Goal: Navigation & Orientation: Find specific page/section

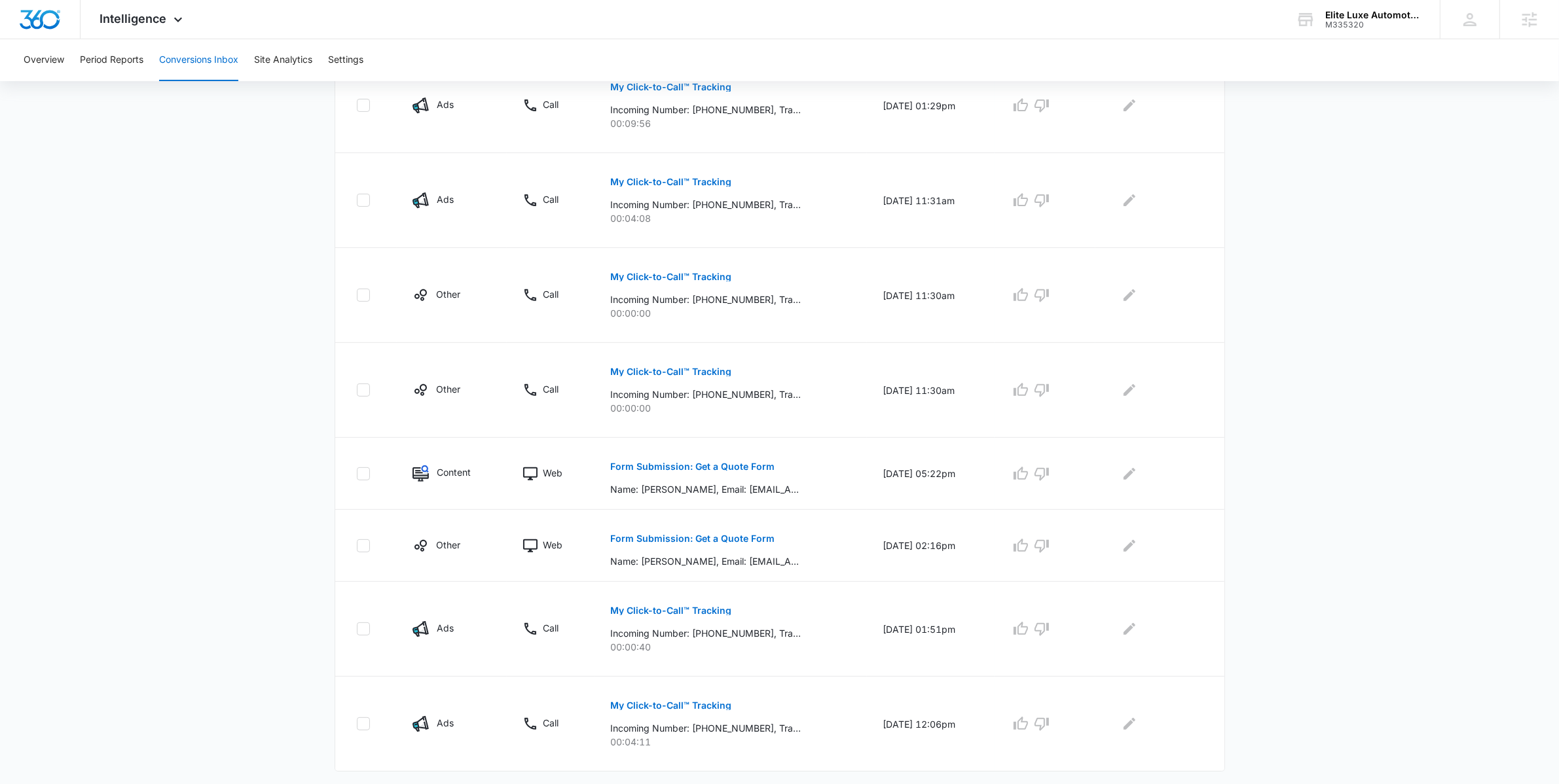
scroll to position [521, 0]
click at [152, 10] on div "Intelligence Apps Reputation Websites Forms CRM Email Social Shop Payments POS …" at bounding box center [142, 19] width 125 height 39
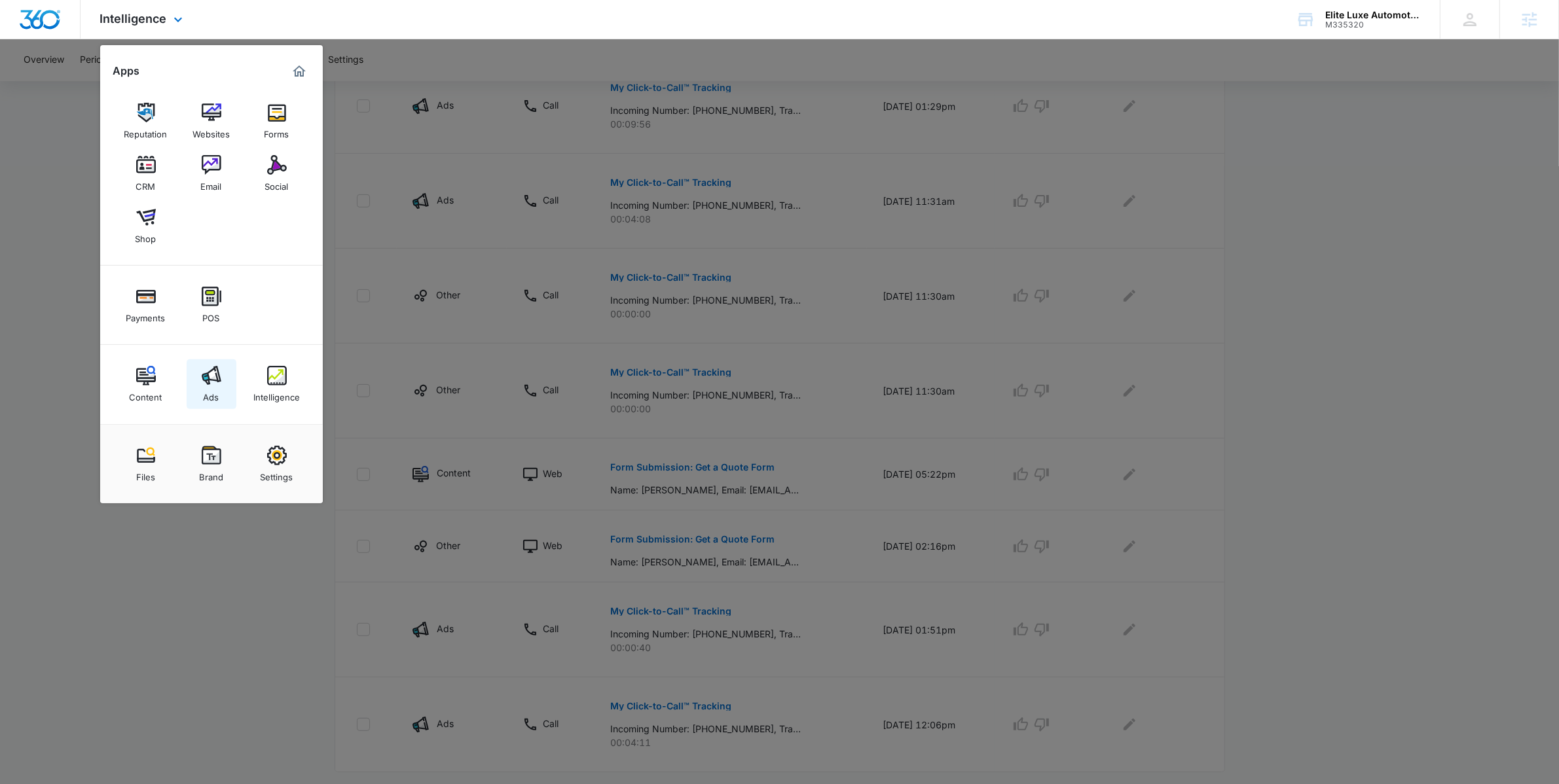
click at [225, 374] on link "Ads" at bounding box center [211, 384] width 50 height 50
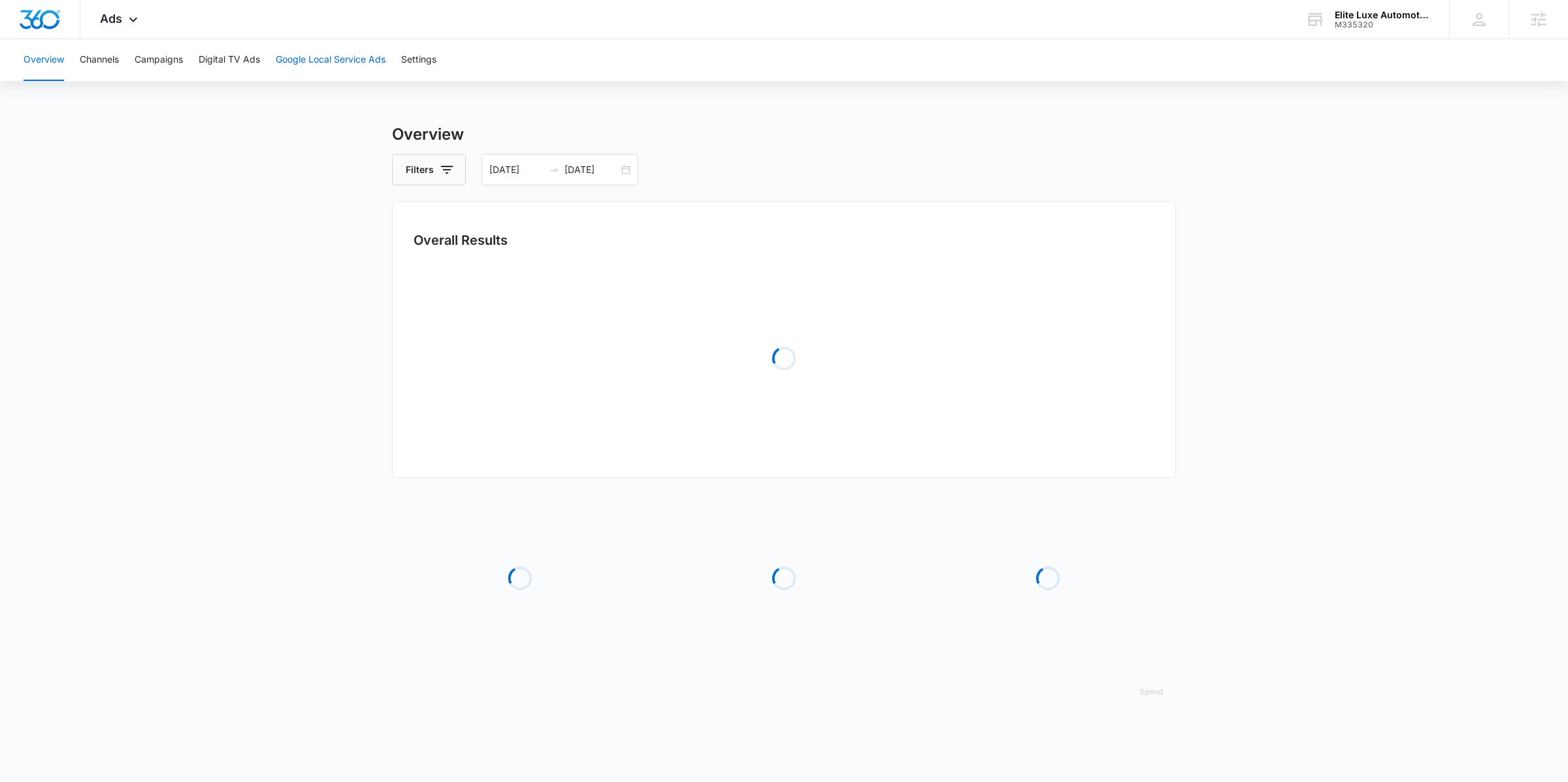
click at [318, 53] on button "Google Local Service Ads" at bounding box center [330, 60] width 110 height 42
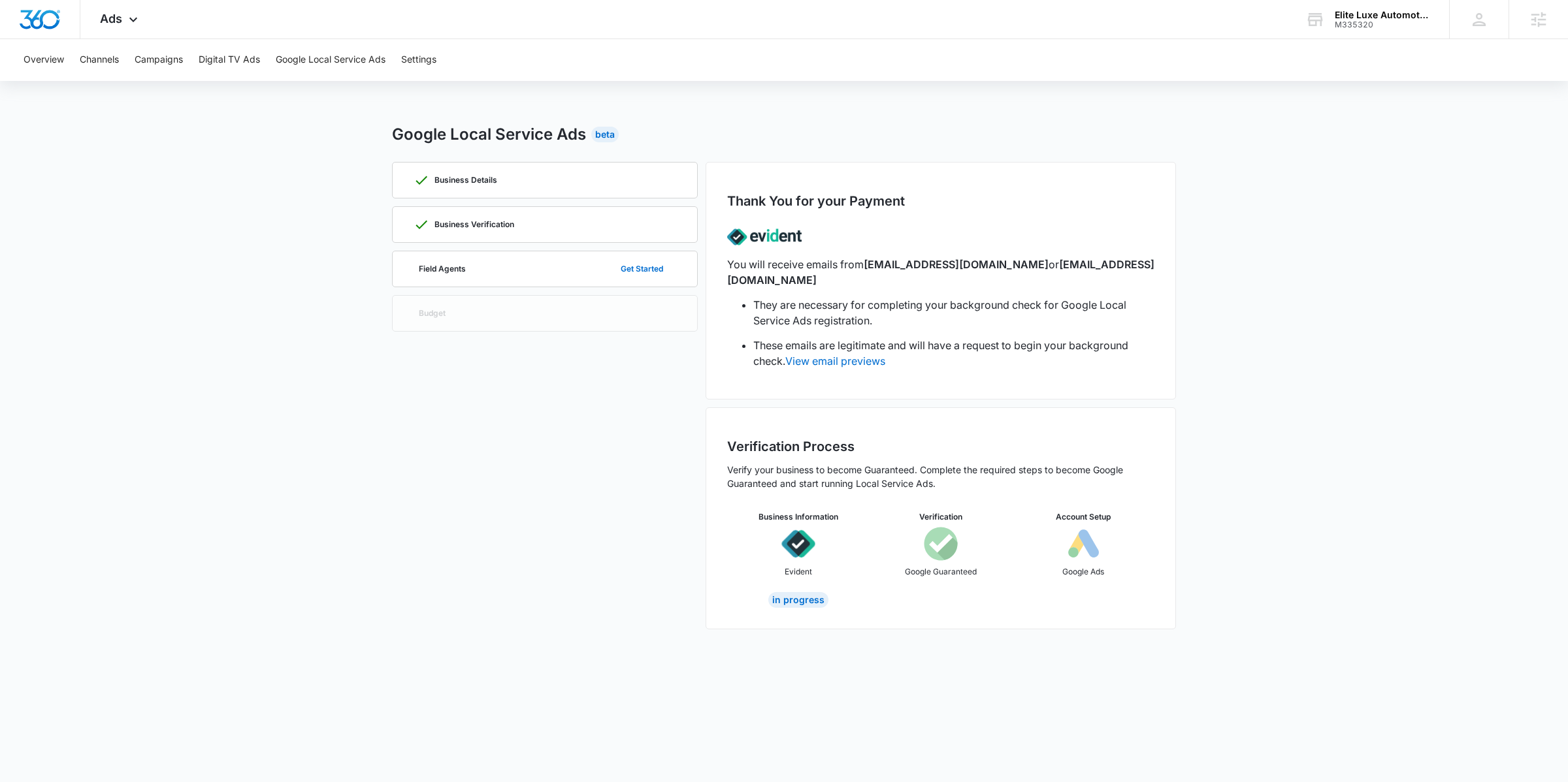
click at [544, 408] on div "Business Details Business Verification Field Agents Get Started Budget" at bounding box center [545, 395] width 306 height 467
click at [579, 260] on div "Field Agents Get Started" at bounding box center [545, 269] width 263 height 35
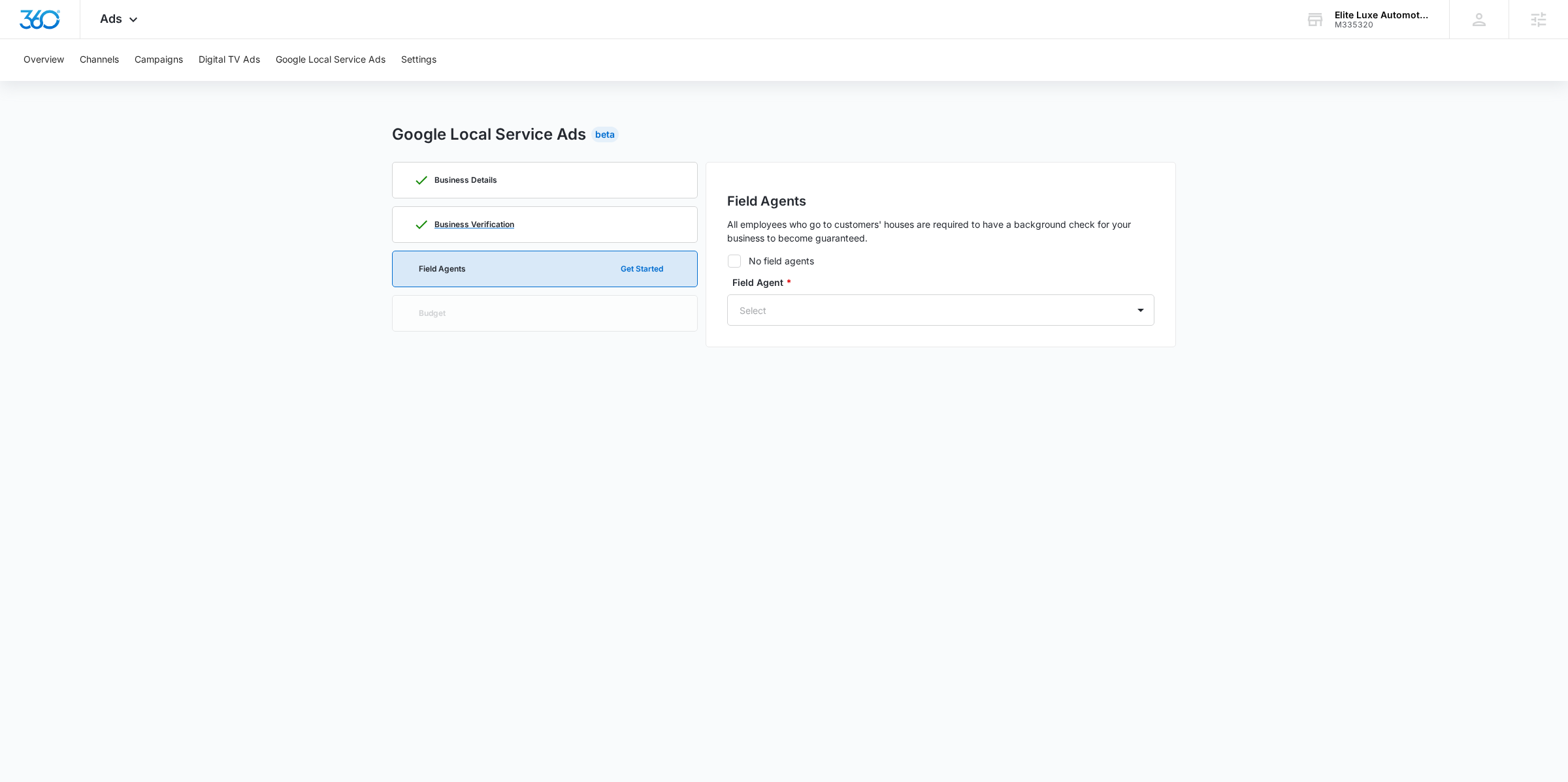
click at [560, 213] on div "Business Verification" at bounding box center [545, 224] width 263 height 35
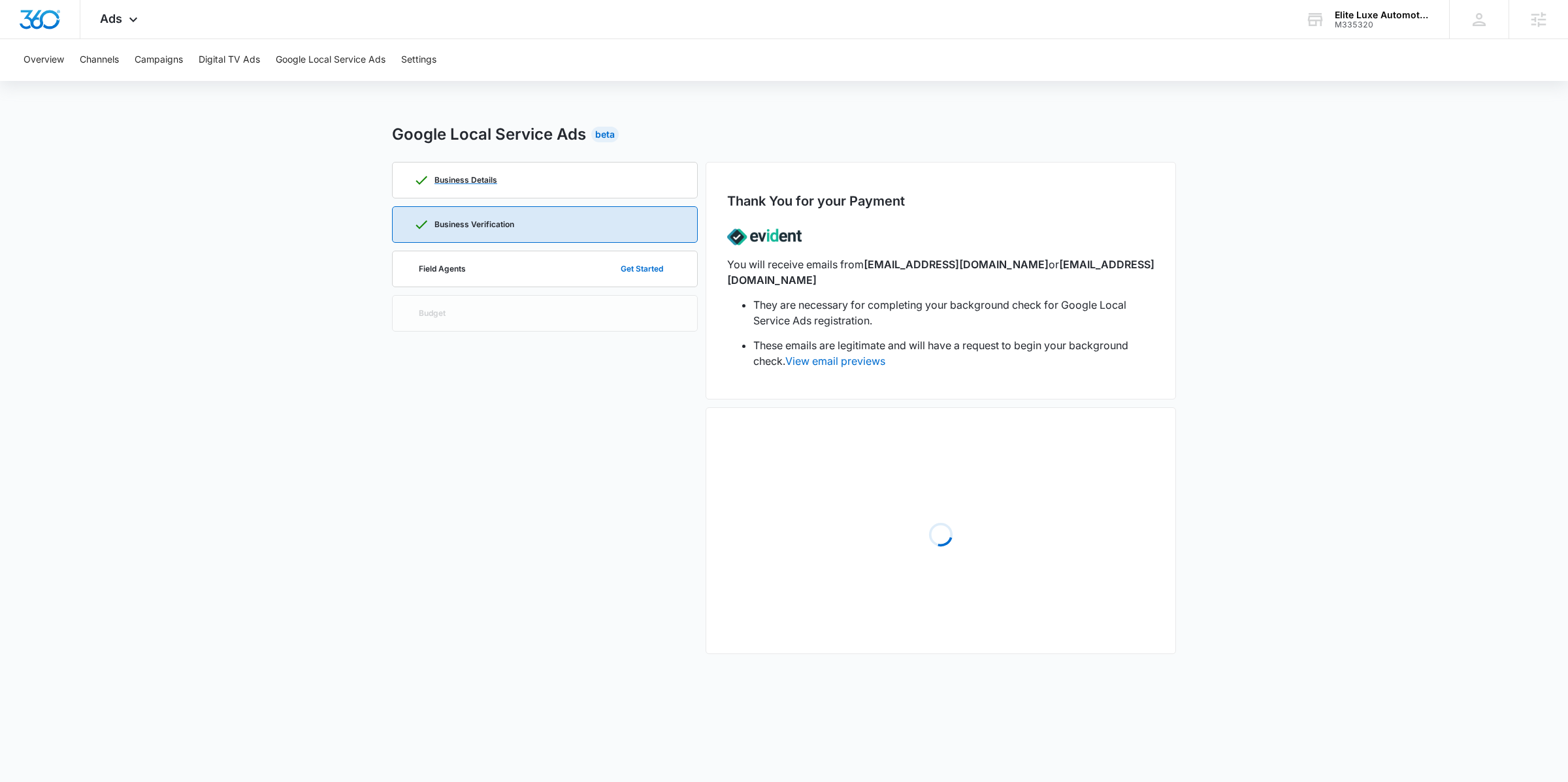
click at [555, 179] on div "Business Details" at bounding box center [545, 180] width 263 height 35
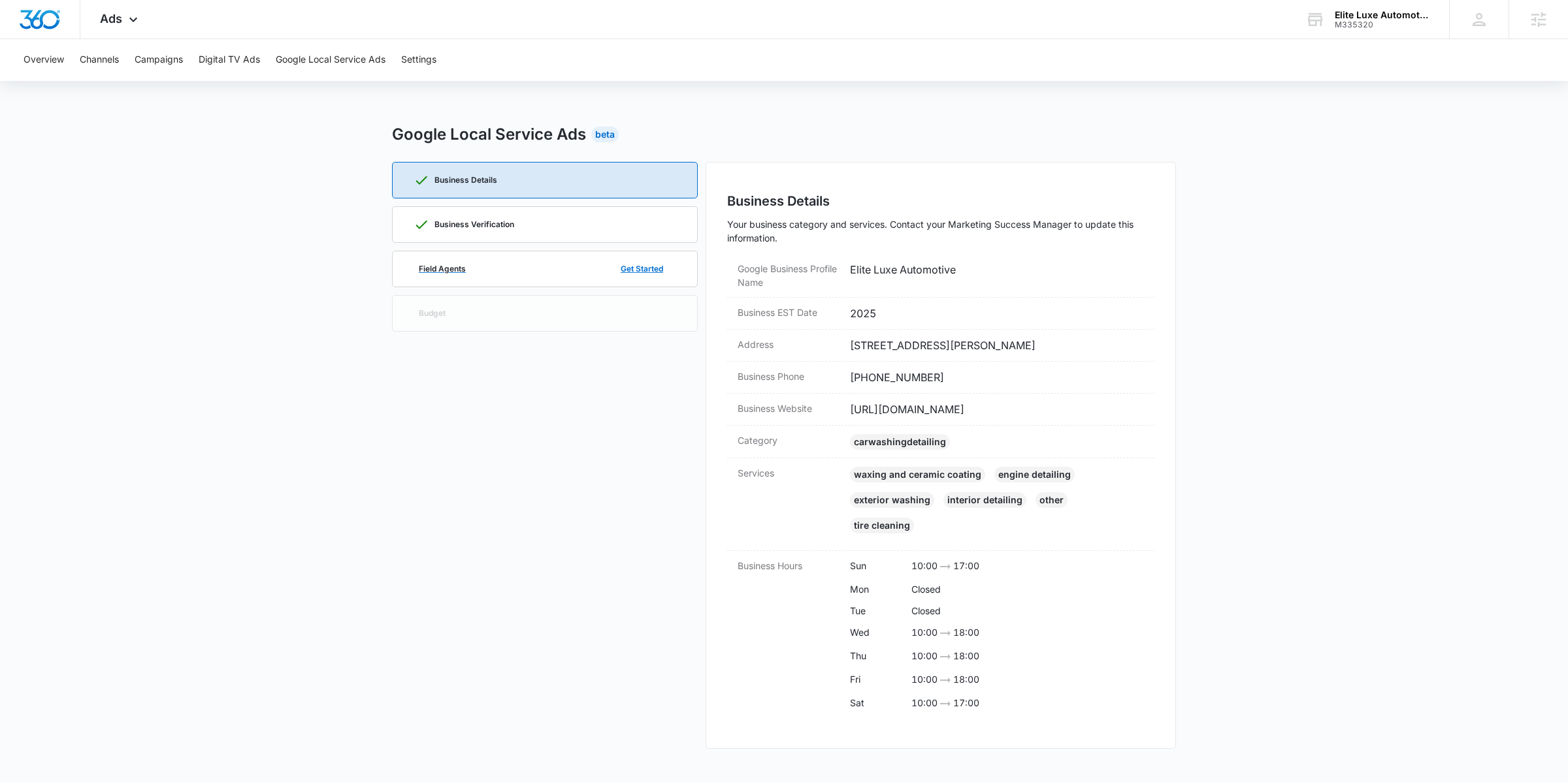
click at [552, 259] on div "Field Agents Get Started" at bounding box center [545, 269] width 263 height 35
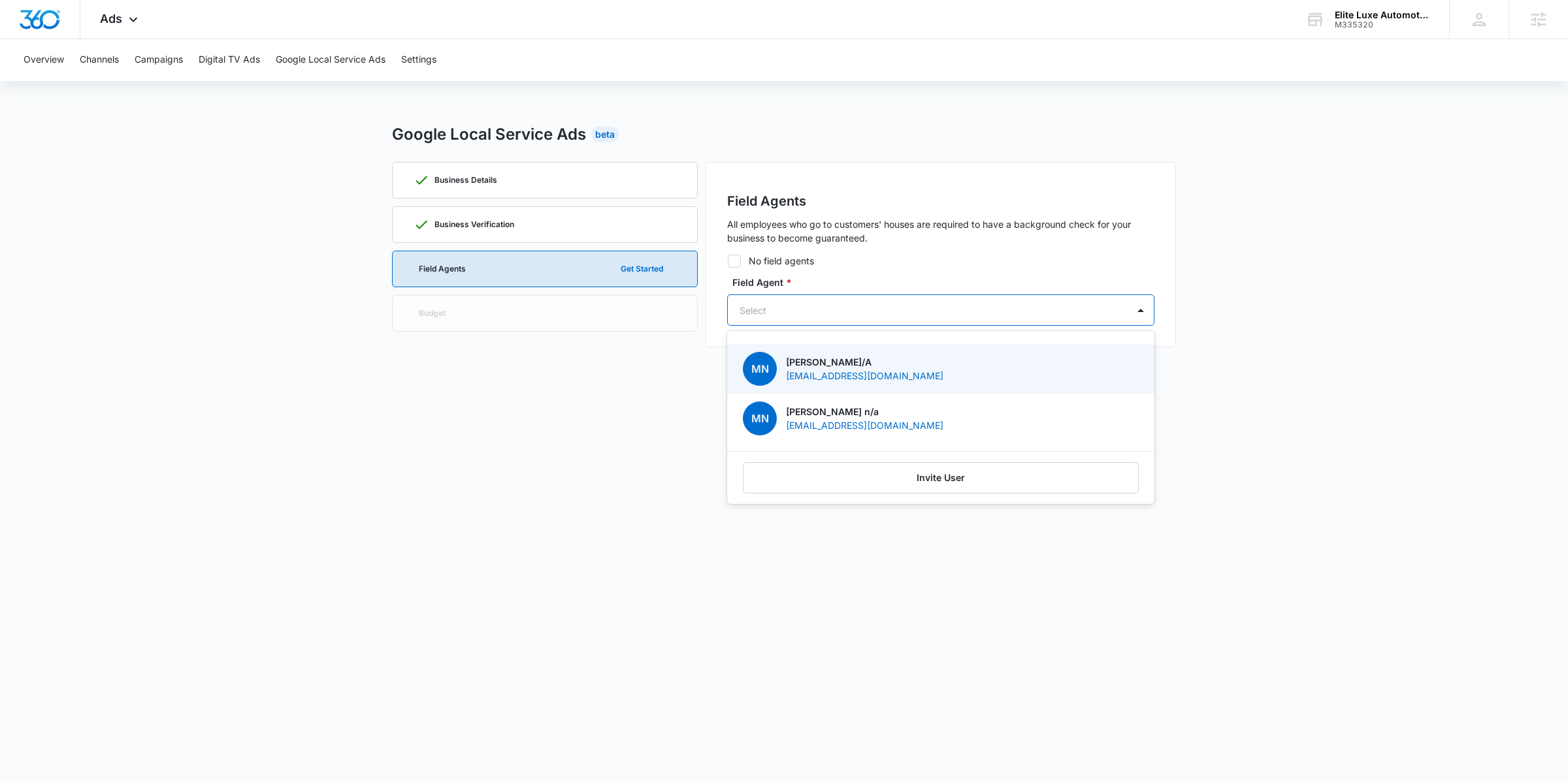
click at [899, 314] on div at bounding box center [924, 310] width 371 height 16
click at [583, 421] on body "Ads Apps Reputation Websites Forms CRM Email Social Shop Payments POS Content A…" at bounding box center [784, 391] width 1568 height 782
click at [529, 213] on div "Business Verification" at bounding box center [545, 224] width 263 height 35
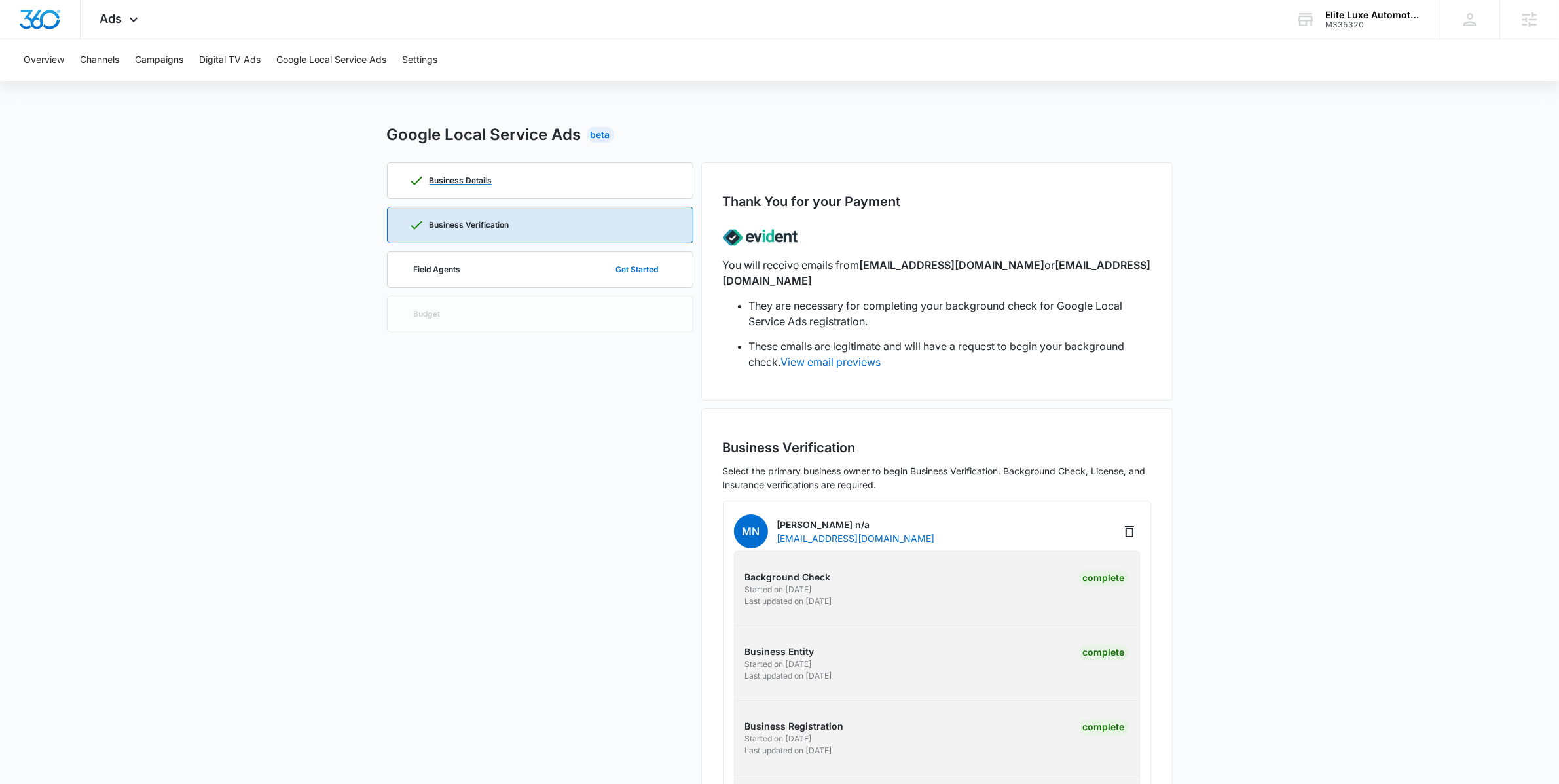
click at [533, 186] on div "Business Details" at bounding box center [540, 180] width 264 height 35
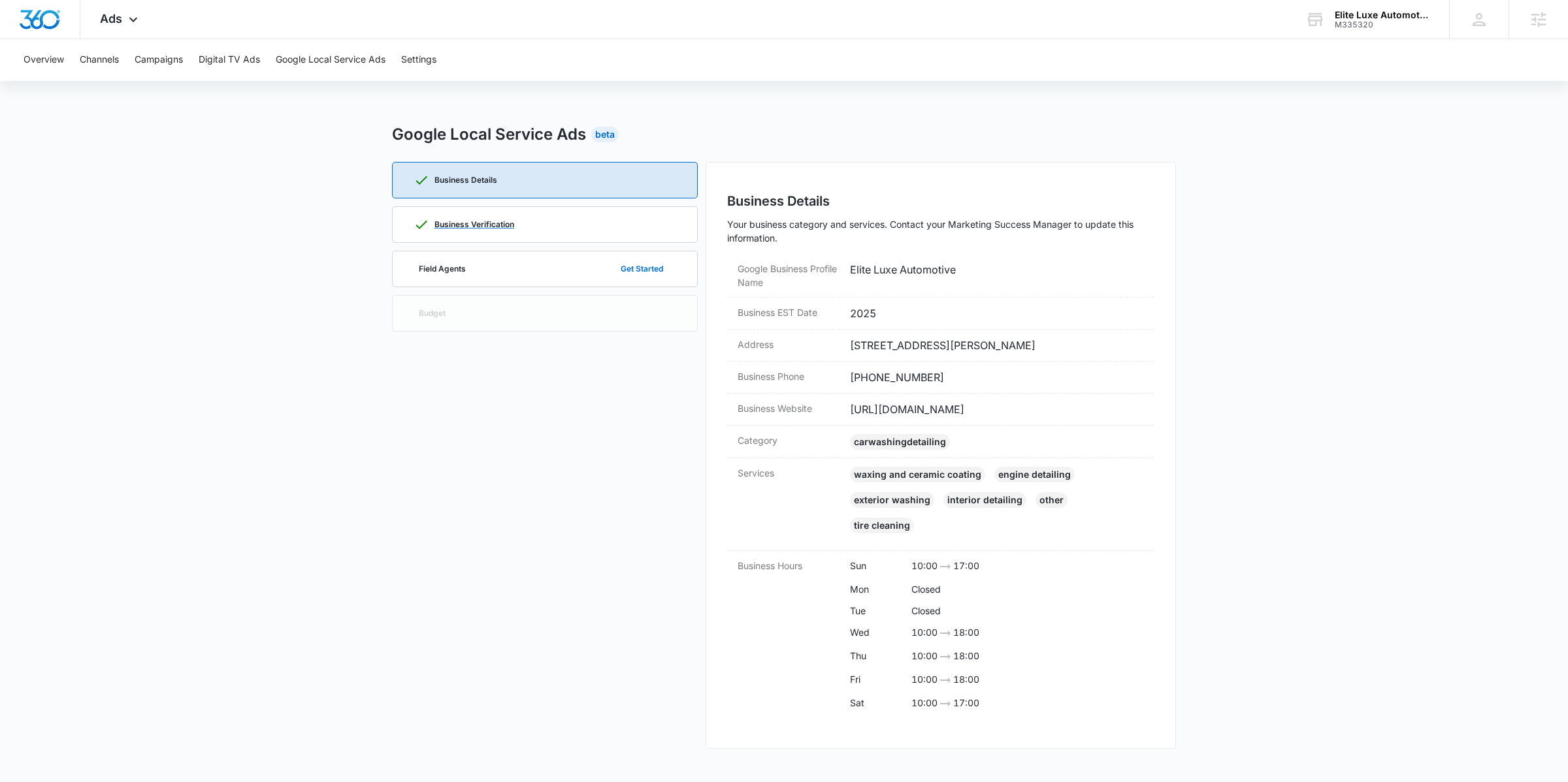
click at [541, 215] on div "Business Verification" at bounding box center [545, 224] width 263 height 35
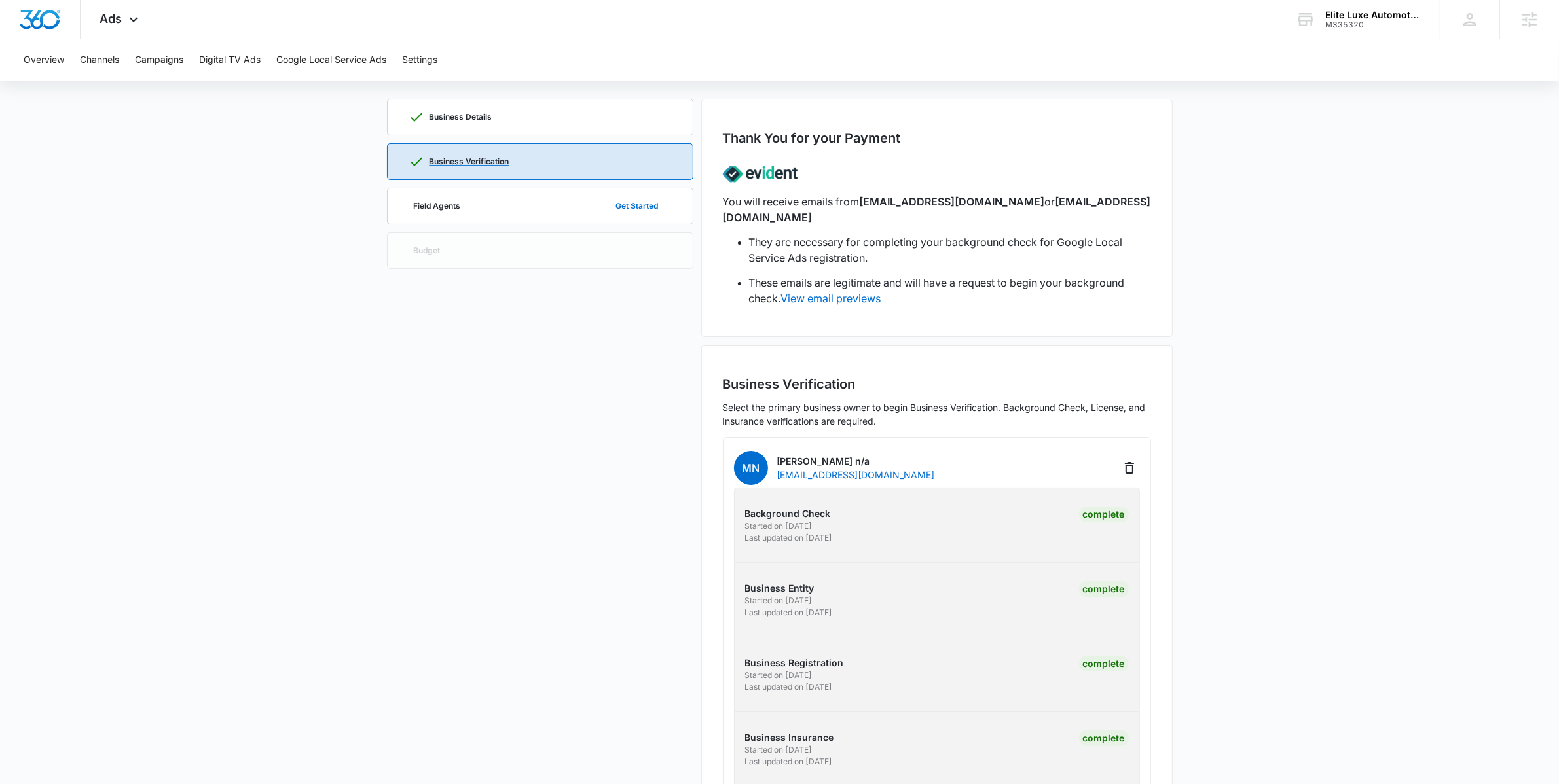
scroll to position [63, 0]
click at [558, 182] on div "Business Details Business Verification Field Agents Get Started Budget" at bounding box center [540, 460] width 307 height 721
click at [554, 198] on div "Field Agents Get Started" at bounding box center [540, 207] width 264 height 35
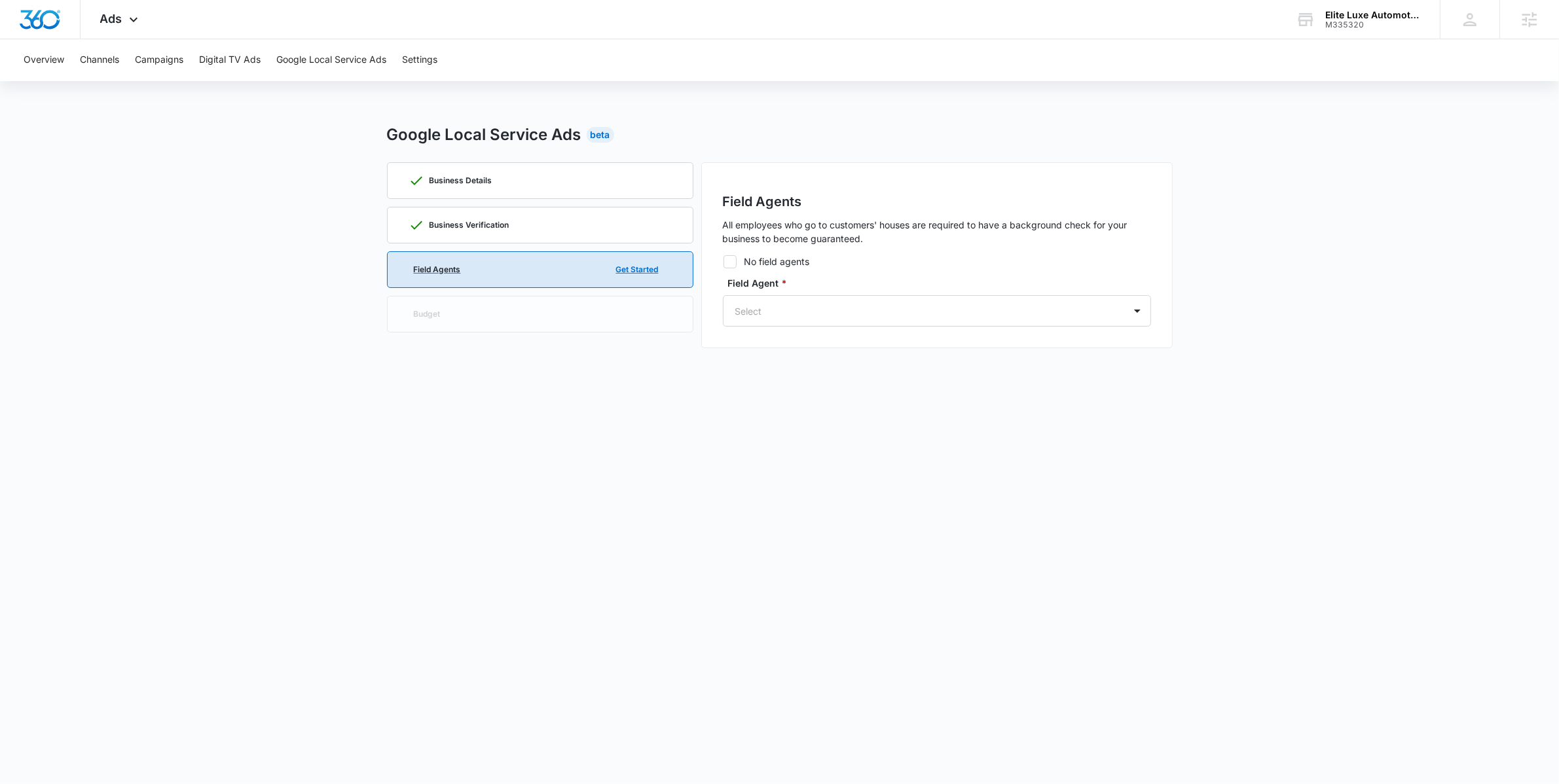
scroll to position [0, 0]
click at [706, 449] on body "Ads Apps Reputation Websites Forms CRM Email Social Shop Payments POS Content A…" at bounding box center [786, 392] width 1572 height 784
click at [785, 315] on div at bounding box center [927, 311] width 372 height 17
click at [1024, 432] on div "Mn Mike n/a contact@eliteluxeautomotive.com" at bounding box center [942, 419] width 394 height 34
click at [651, 318] on button "Get Started" at bounding box center [643, 315] width 68 height 31
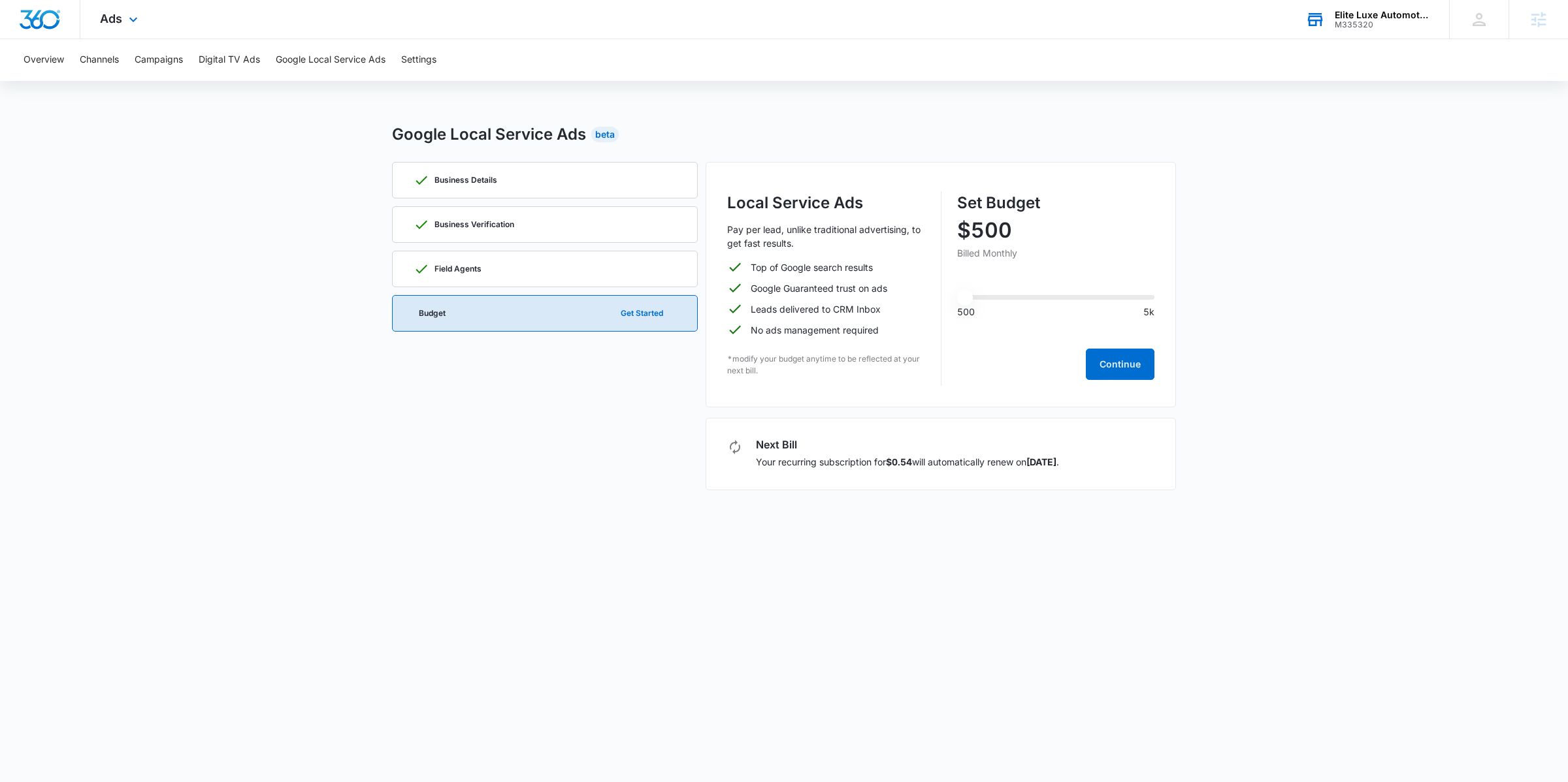
click at [1325, 34] on div "Elite Luxe Automotive M335320 Your Accounts View All" at bounding box center [1367, 19] width 163 height 38
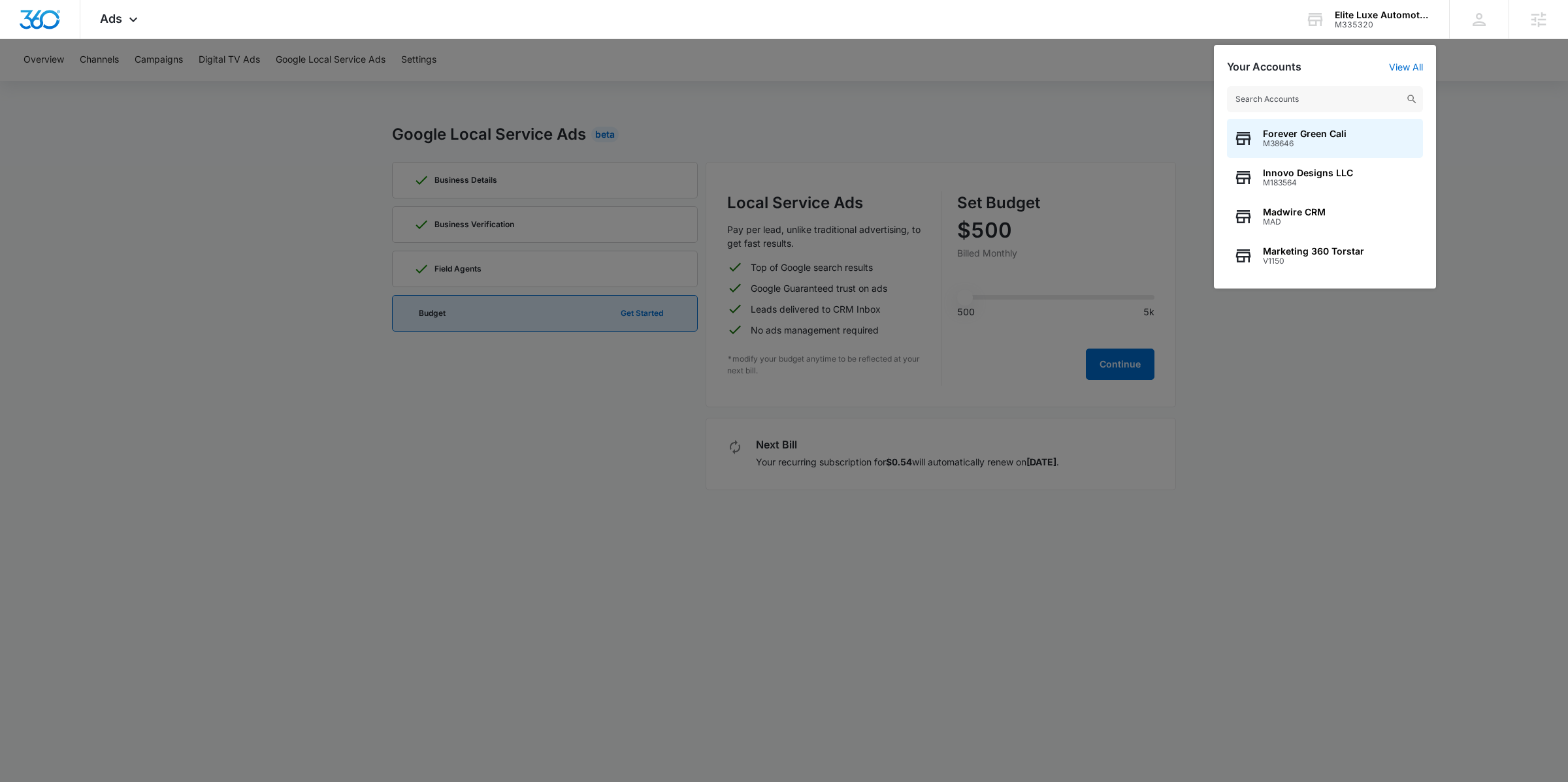
click at [183, 309] on div at bounding box center [784, 391] width 1568 height 782
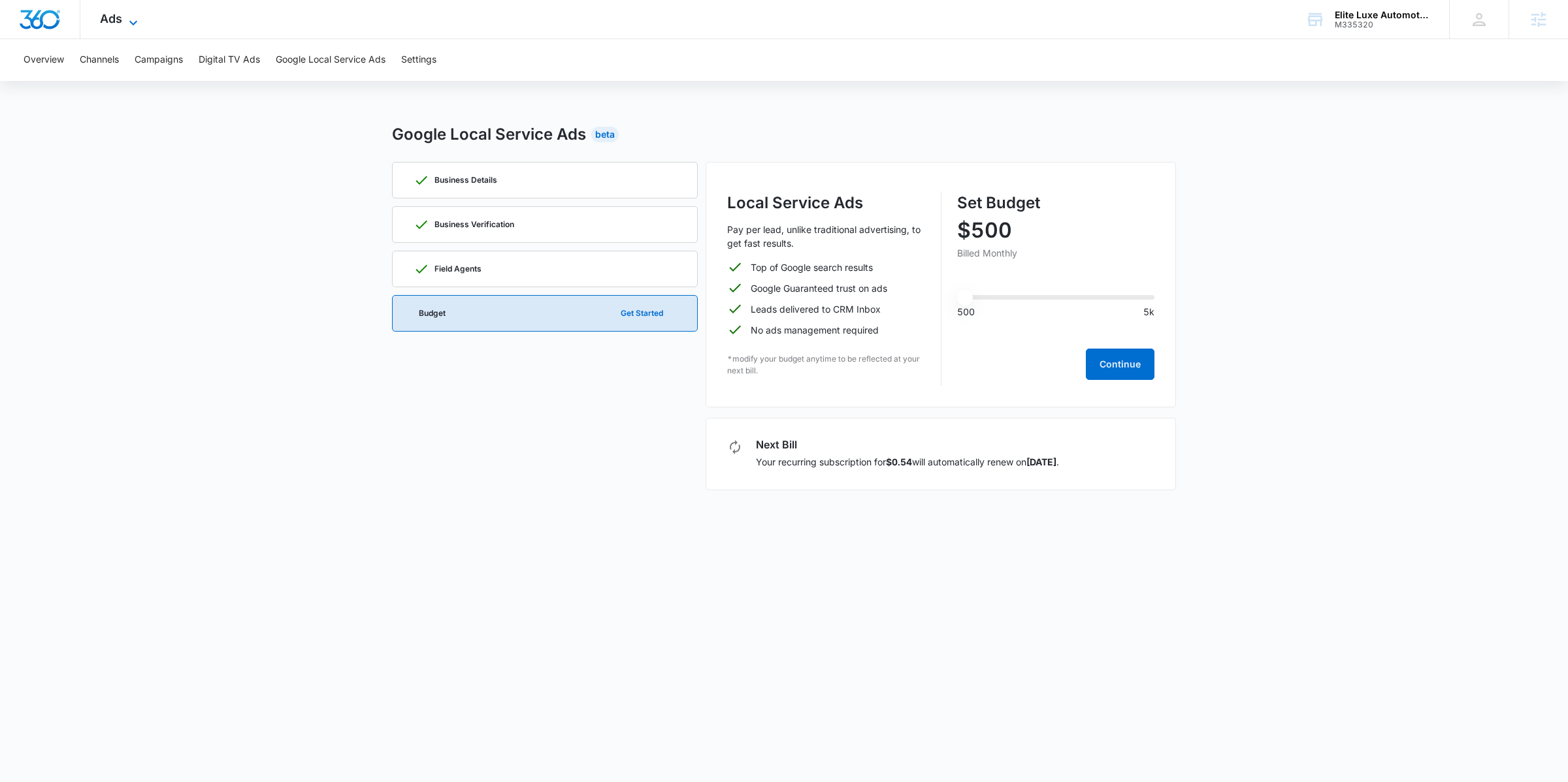
click at [135, 18] on icon at bounding box center [133, 23] width 16 height 16
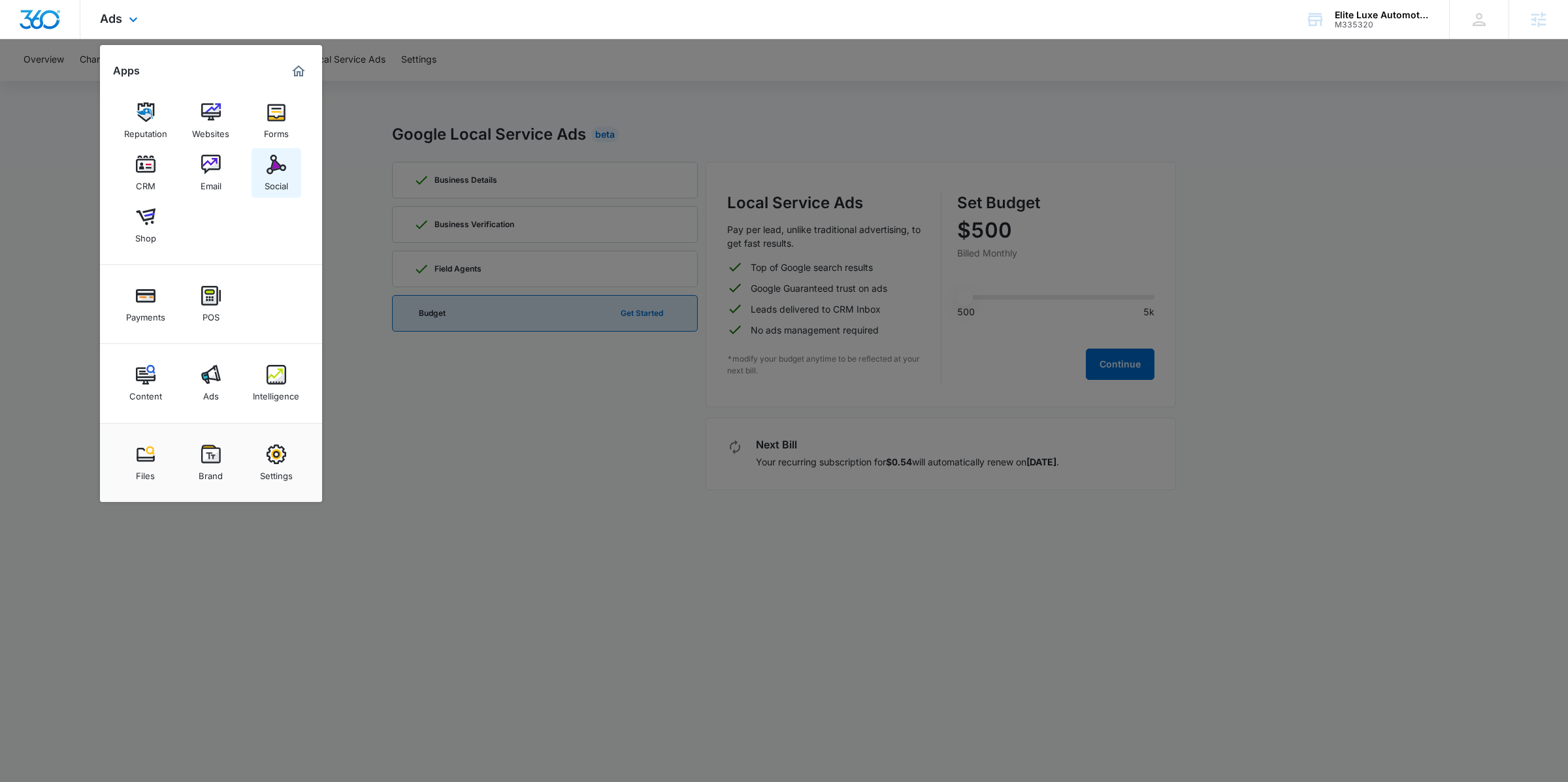
click at [275, 178] on div "Social" at bounding box center [276, 183] width 24 height 17
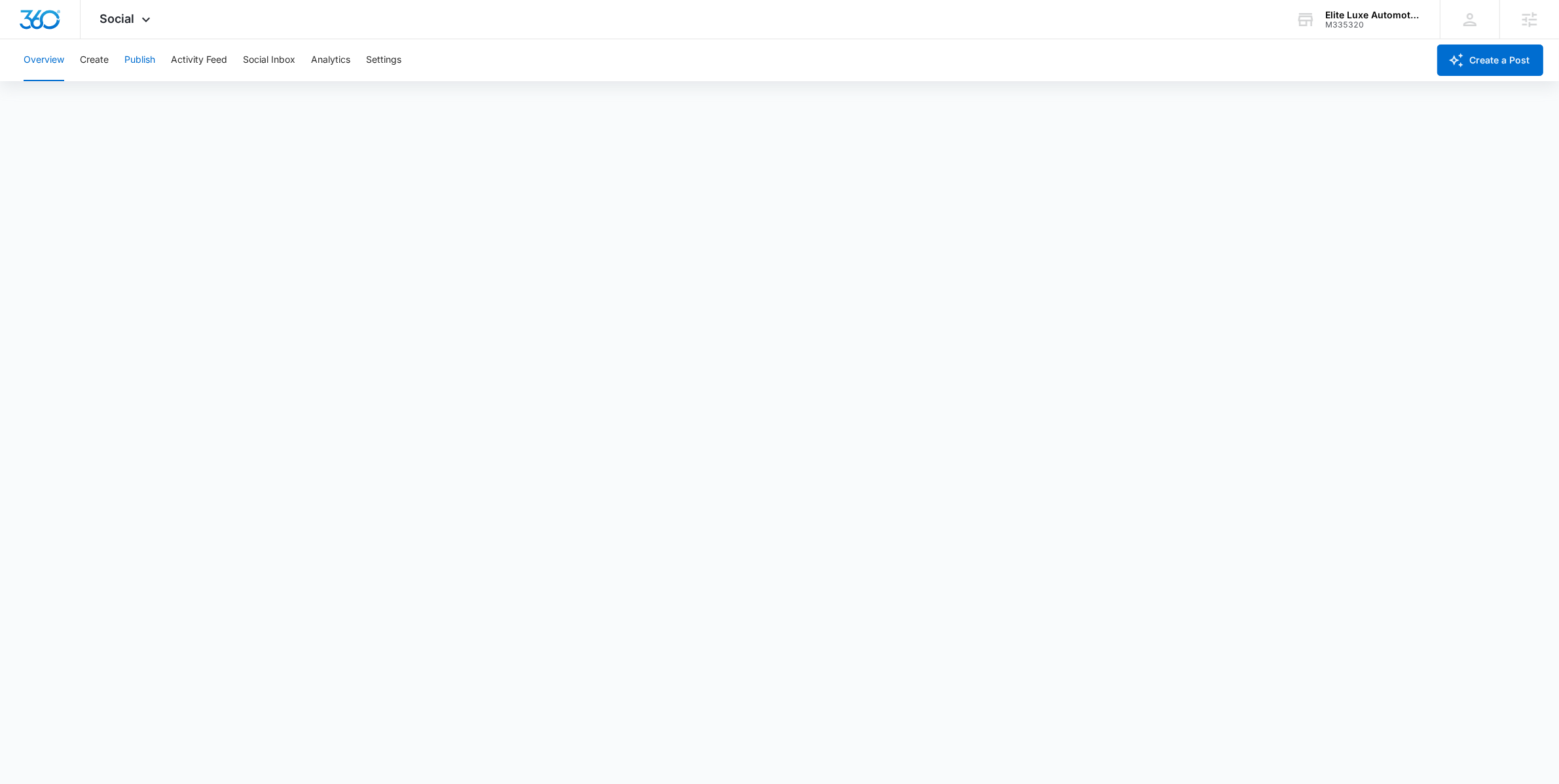
click at [143, 64] on button "Publish" at bounding box center [139, 60] width 31 height 42
click at [375, 64] on button "Settings" at bounding box center [383, 60] width 35 height 42
click at [1364, 17] on div "Elite Luxe Automotive" at bounding box center [1373, 14] width 96 height 10
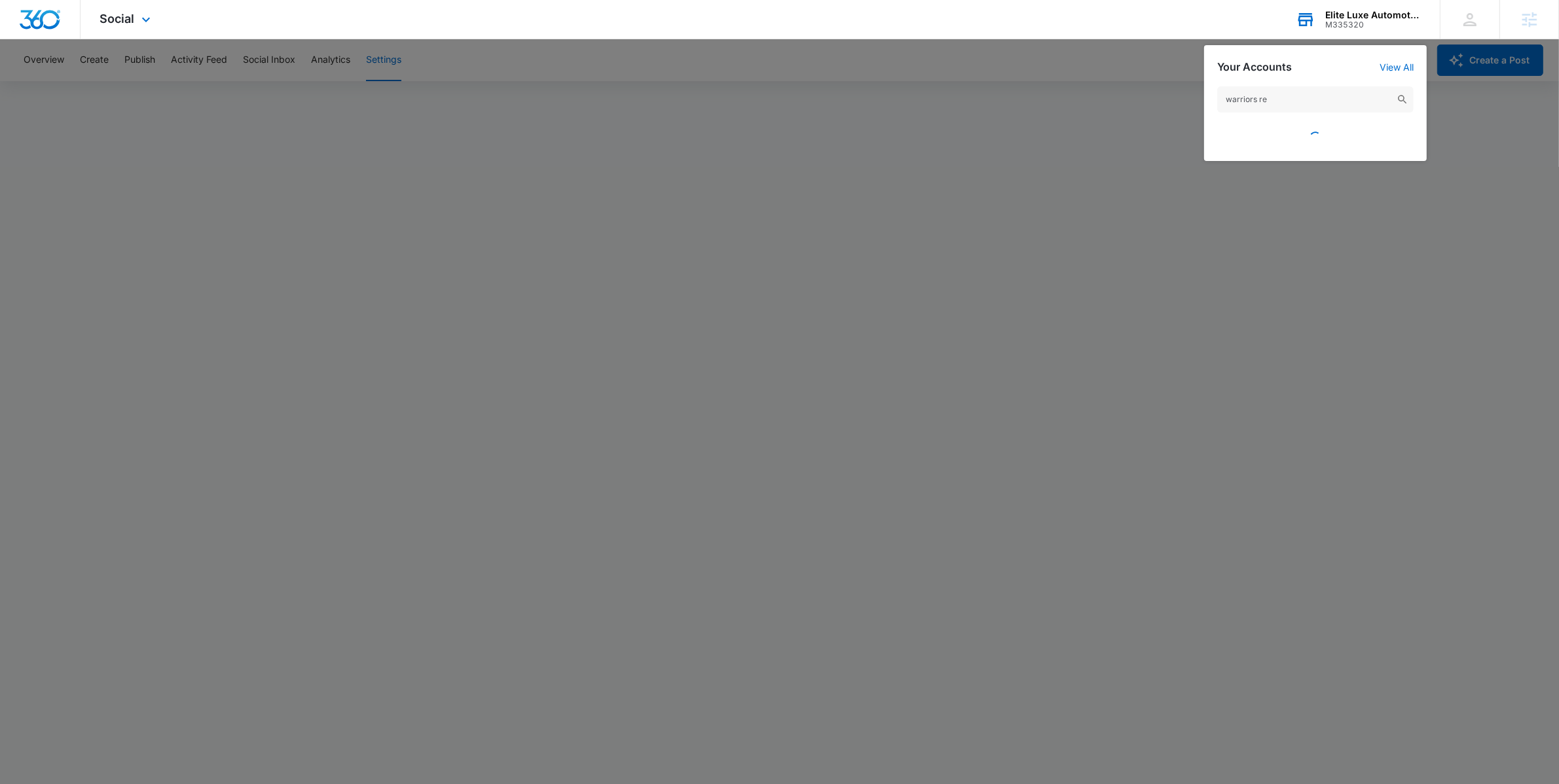
type input "warriors rev"
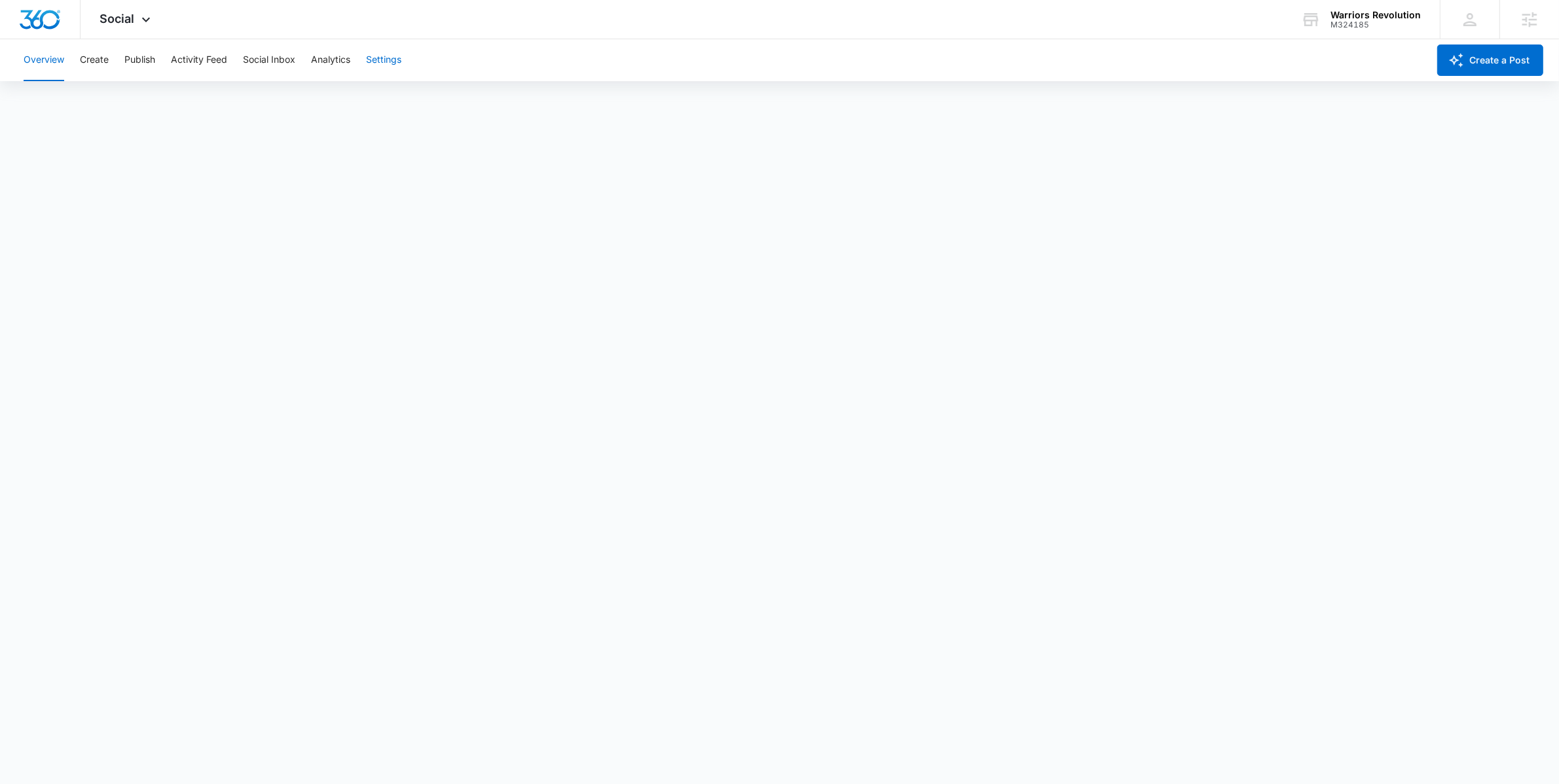
click at [393, 66] on button "Settings" at bounding box center [383, 60] width 35 height 42
click at [129, 24] on span "Social" at bounding box center [117, 18] width 35 height 13
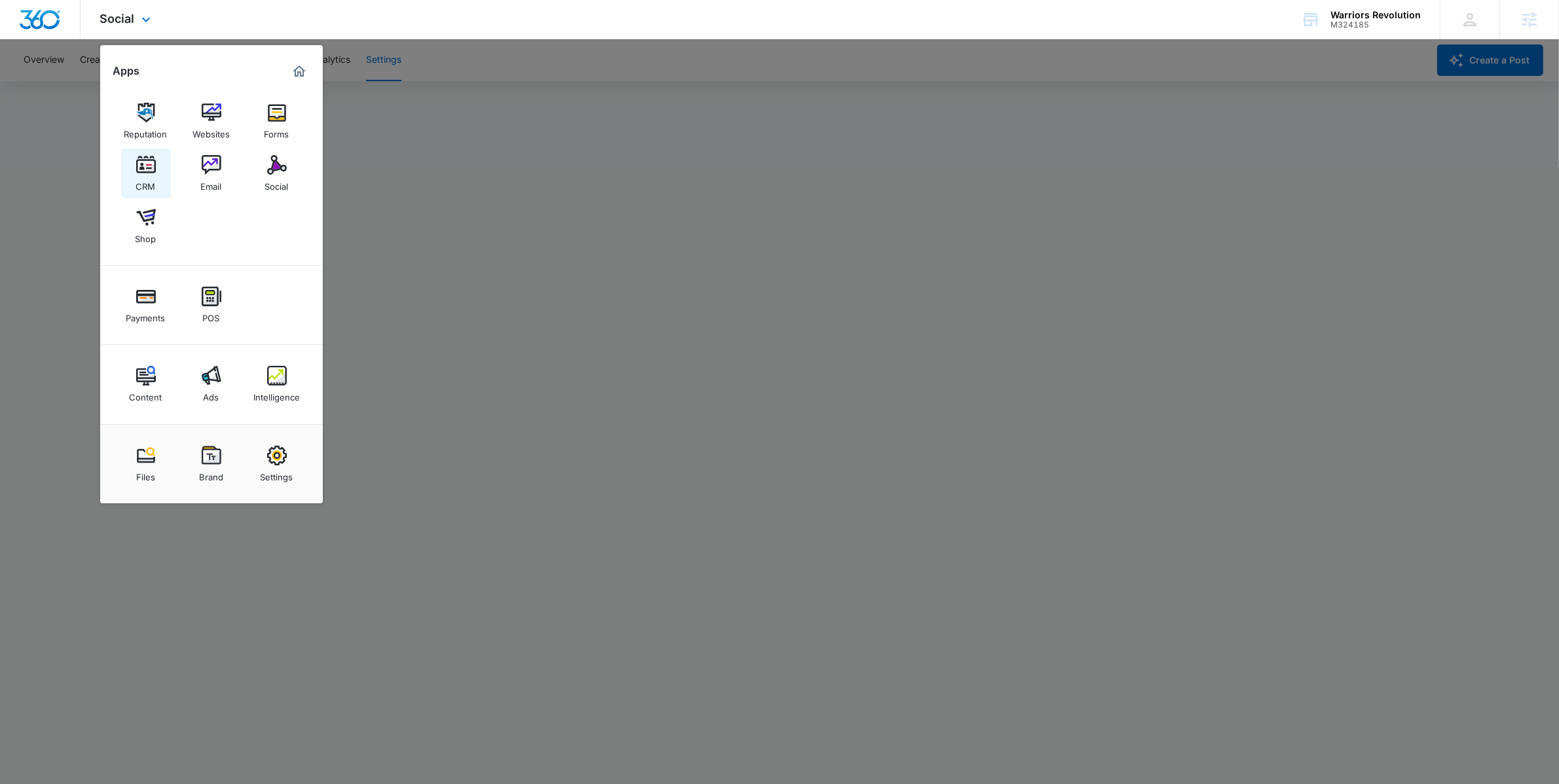
click at [153, 172] on img at bounding box center [146, 164] width 20 height 20
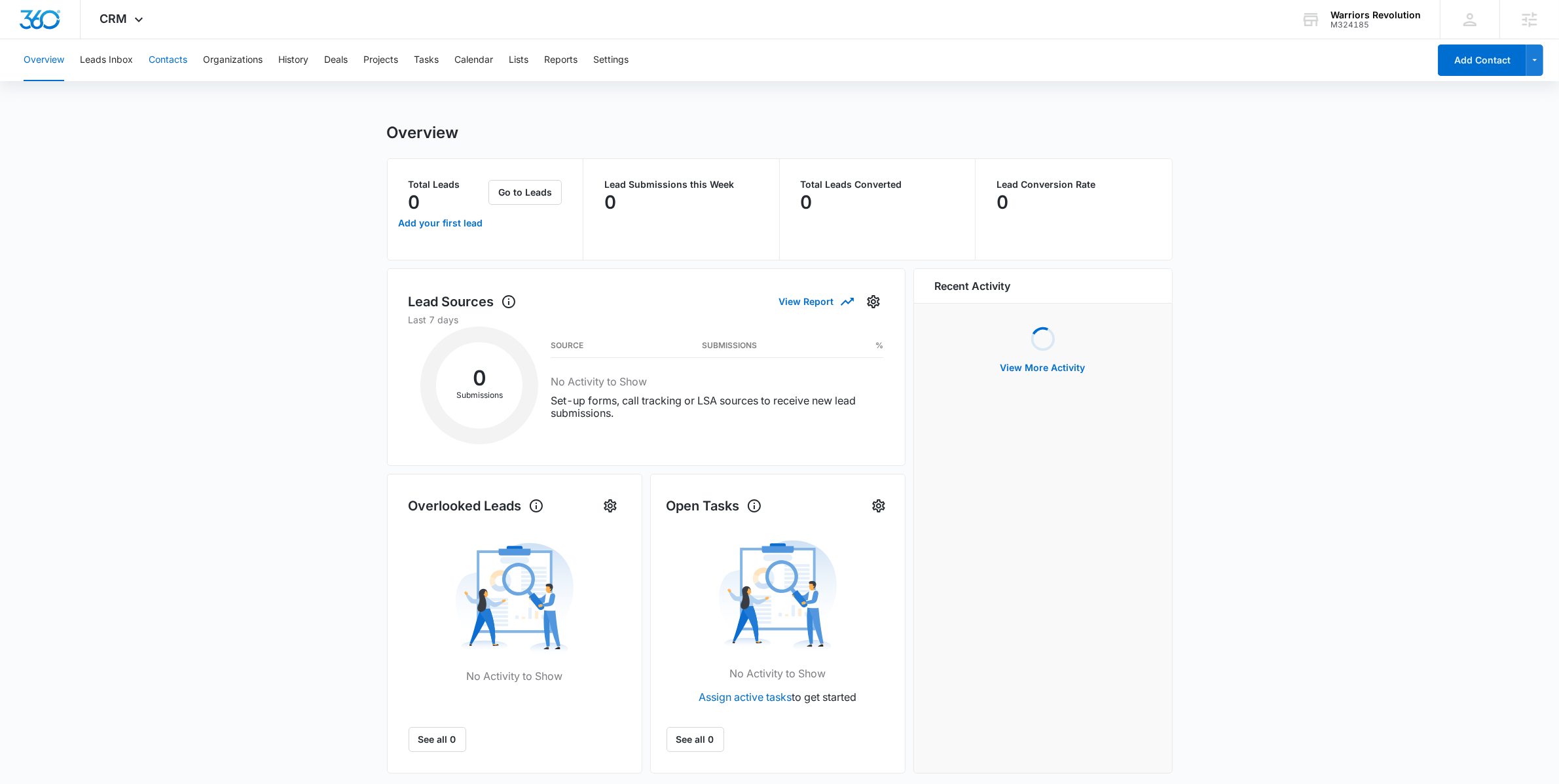
click at [159, 57] on button "Contacts" at bounding box center [168, 60] width 39 height 42
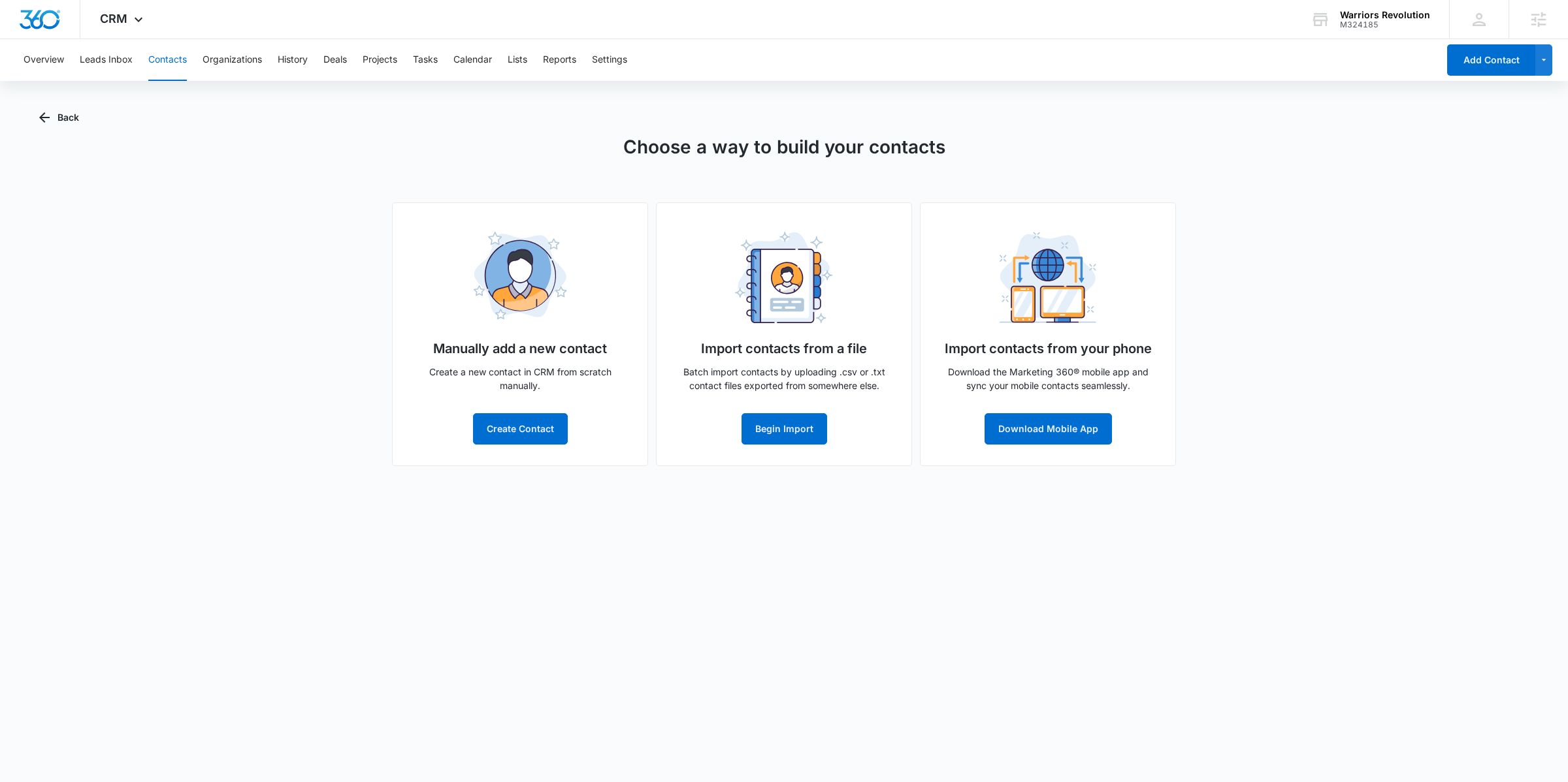
click at [761, 149] on h1 "Choose a way to build your contacts" at bounding box center [784, 147] width 322 height 27
click at [139, 20] on icon at bounding box center [139, 23] width 16 height 16
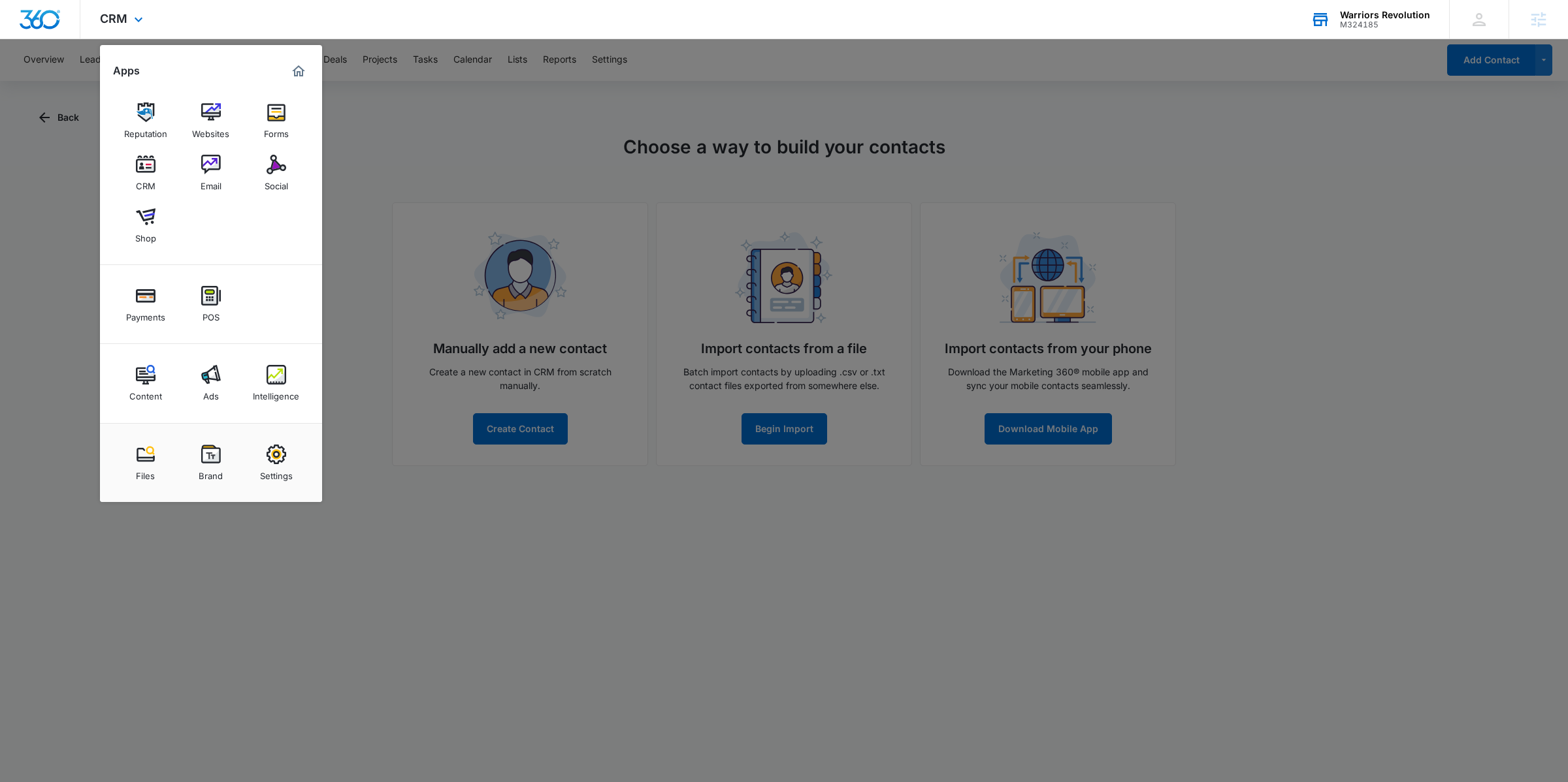
click at [1390, 31] on div "Warriors Revolution M324185 Your Accounts View All" at bounding box center [1369, 19] width 158 height 38
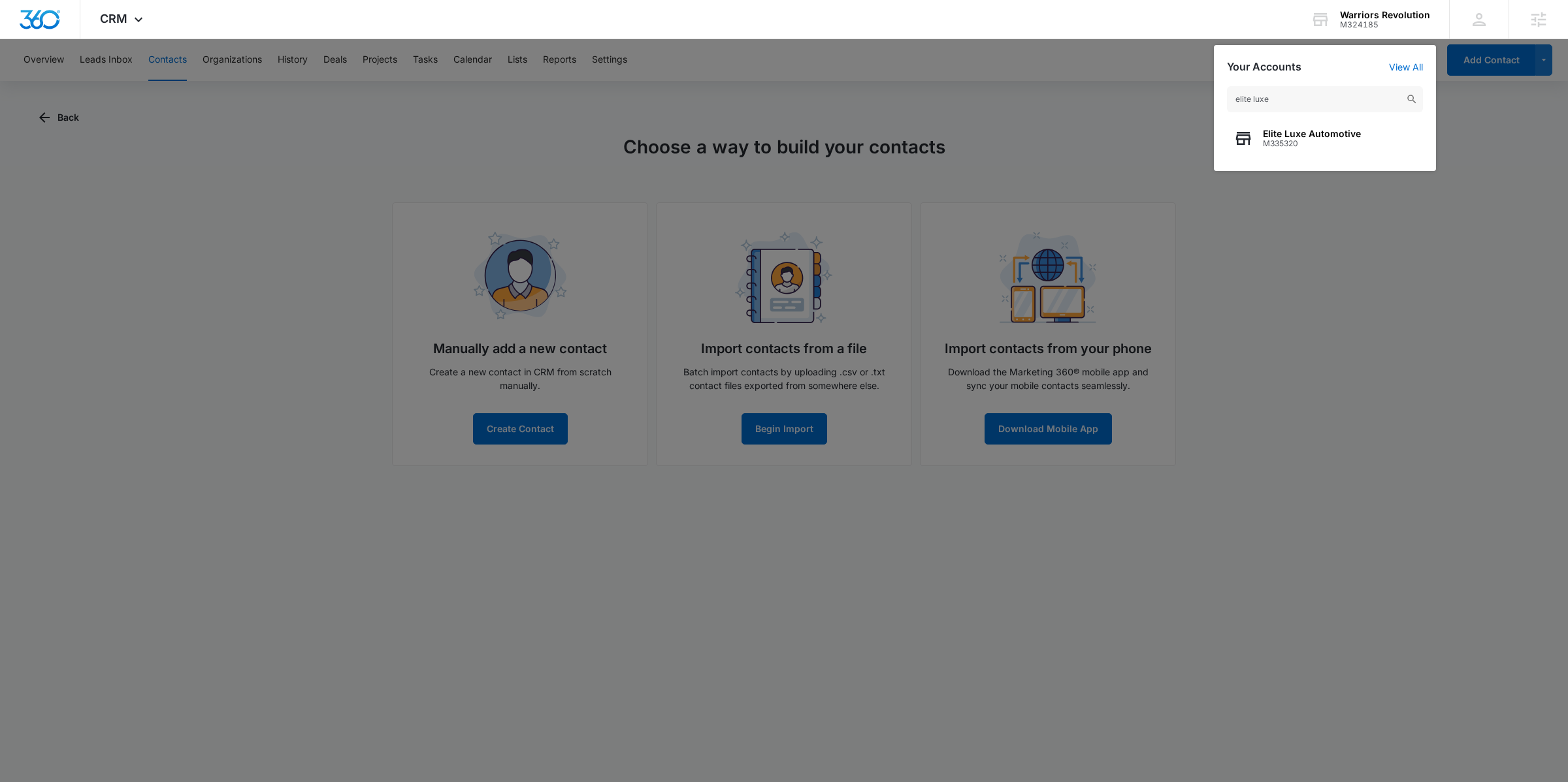
type input "elite luxe"
click at [658, 142] on div at bounding box center [784, 391] width 1568 height 782
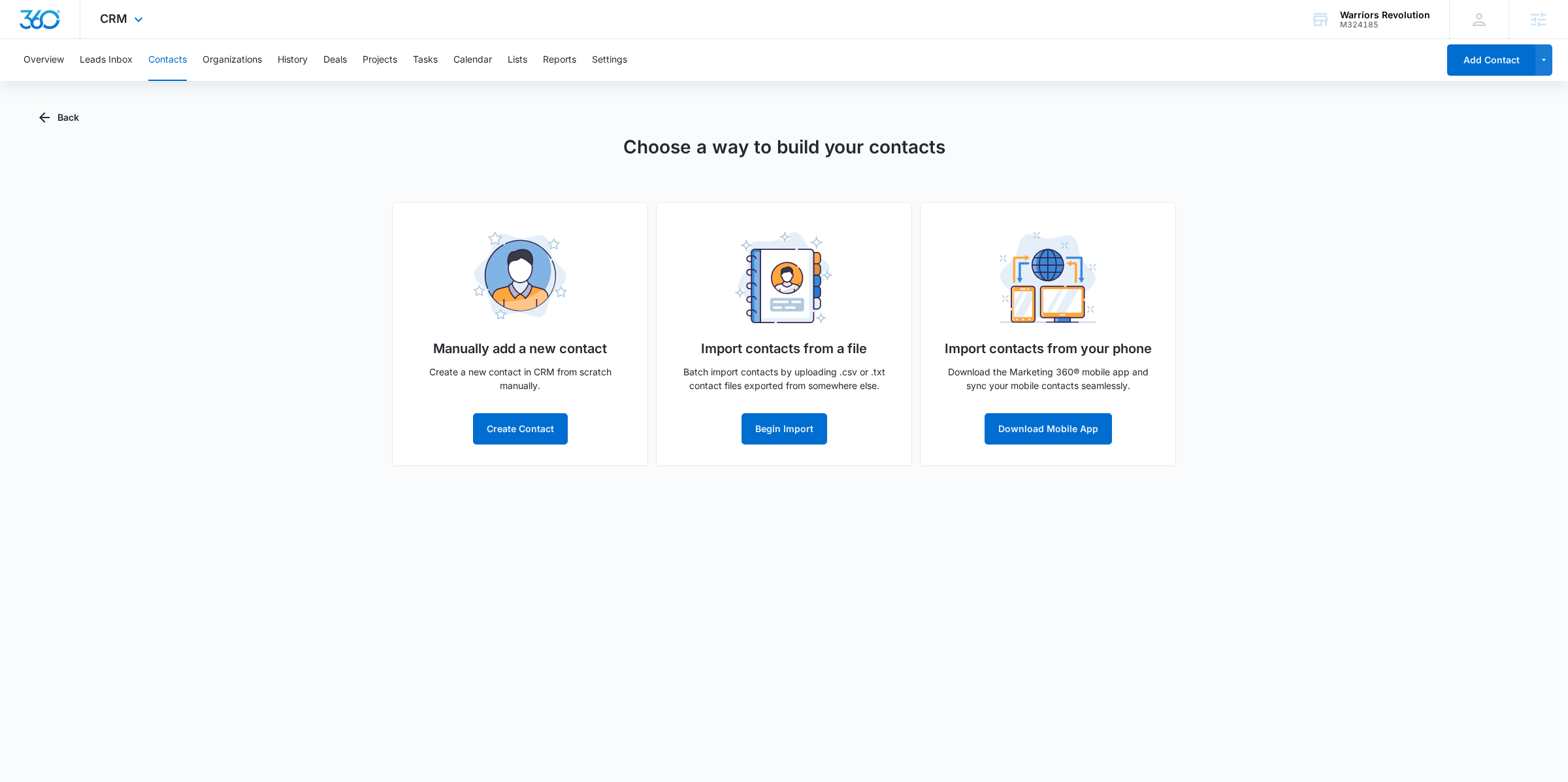
click at [88, 15] on div "CRM Apps Reputation Websites Forms CRM Email Social Shop Payments POS Content A…" at bounding box center [122, 19] width 86 height 38
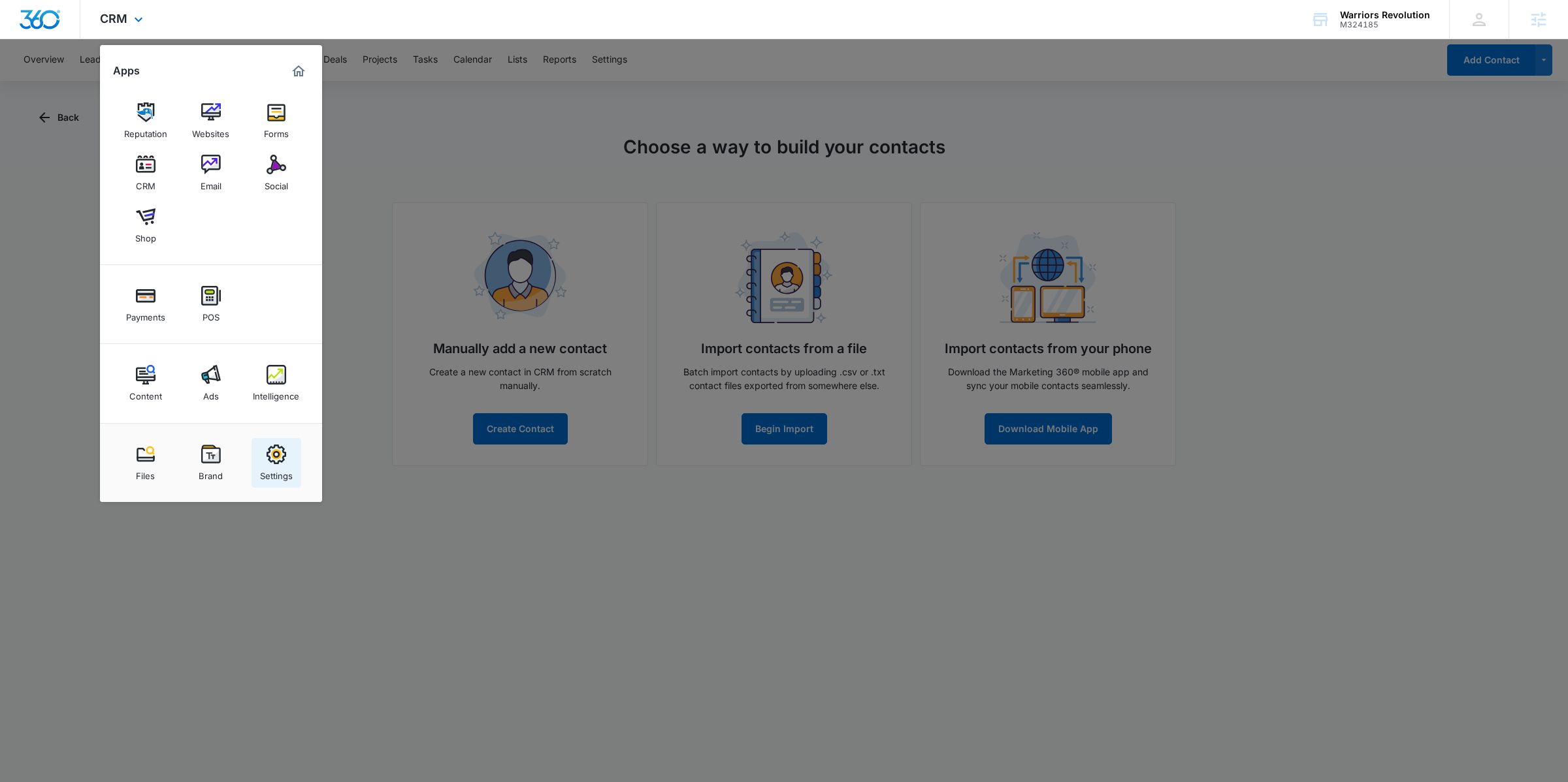
click at [283, 458] on img at bounding box center [276, 454] width 20 height 20
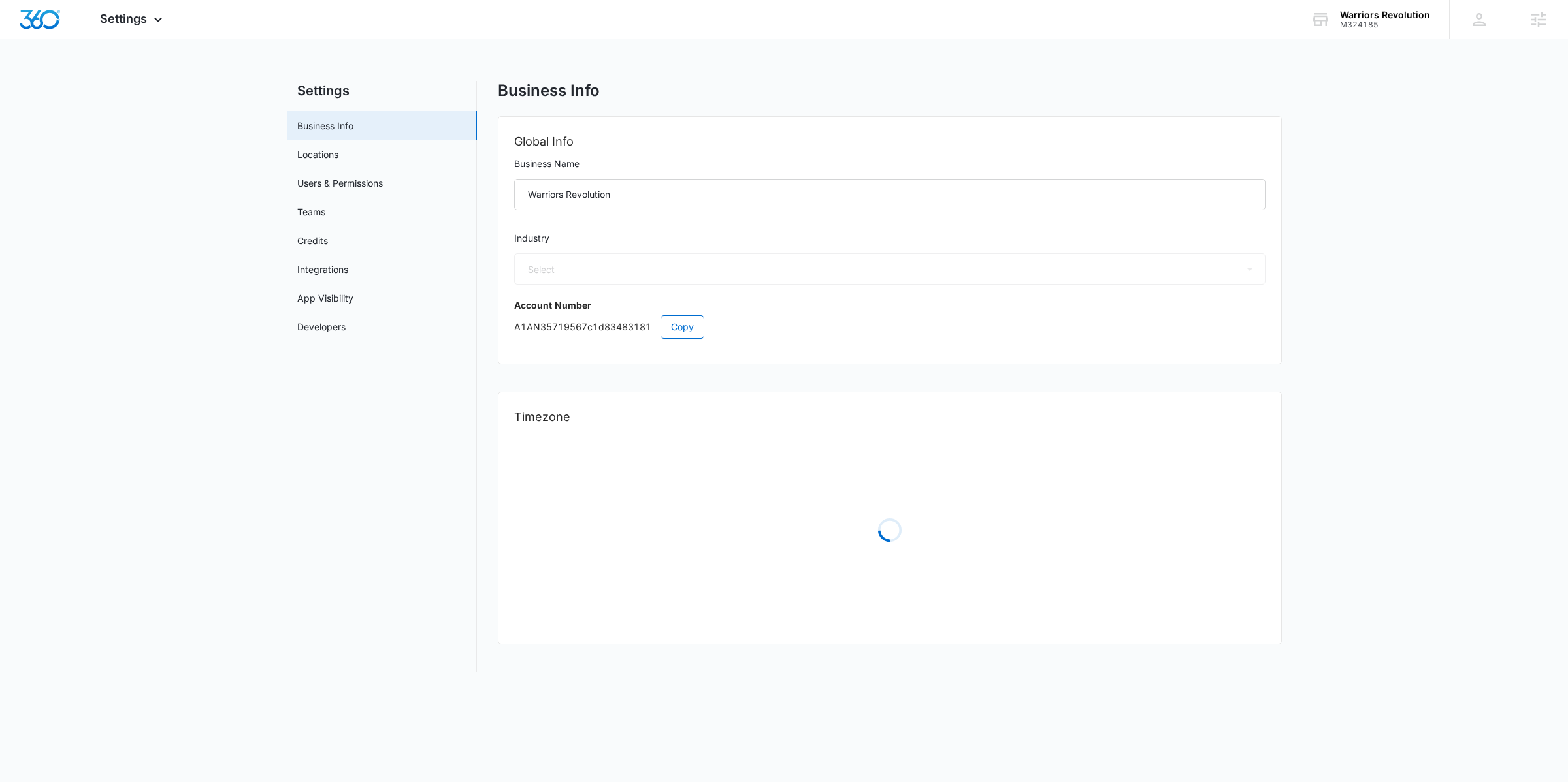
select select "52"
select select "US"
select select "America/Denver"
click at [383, 178] on link "Users & Permissions" at bounding box center [340, 183] width 86 height 13
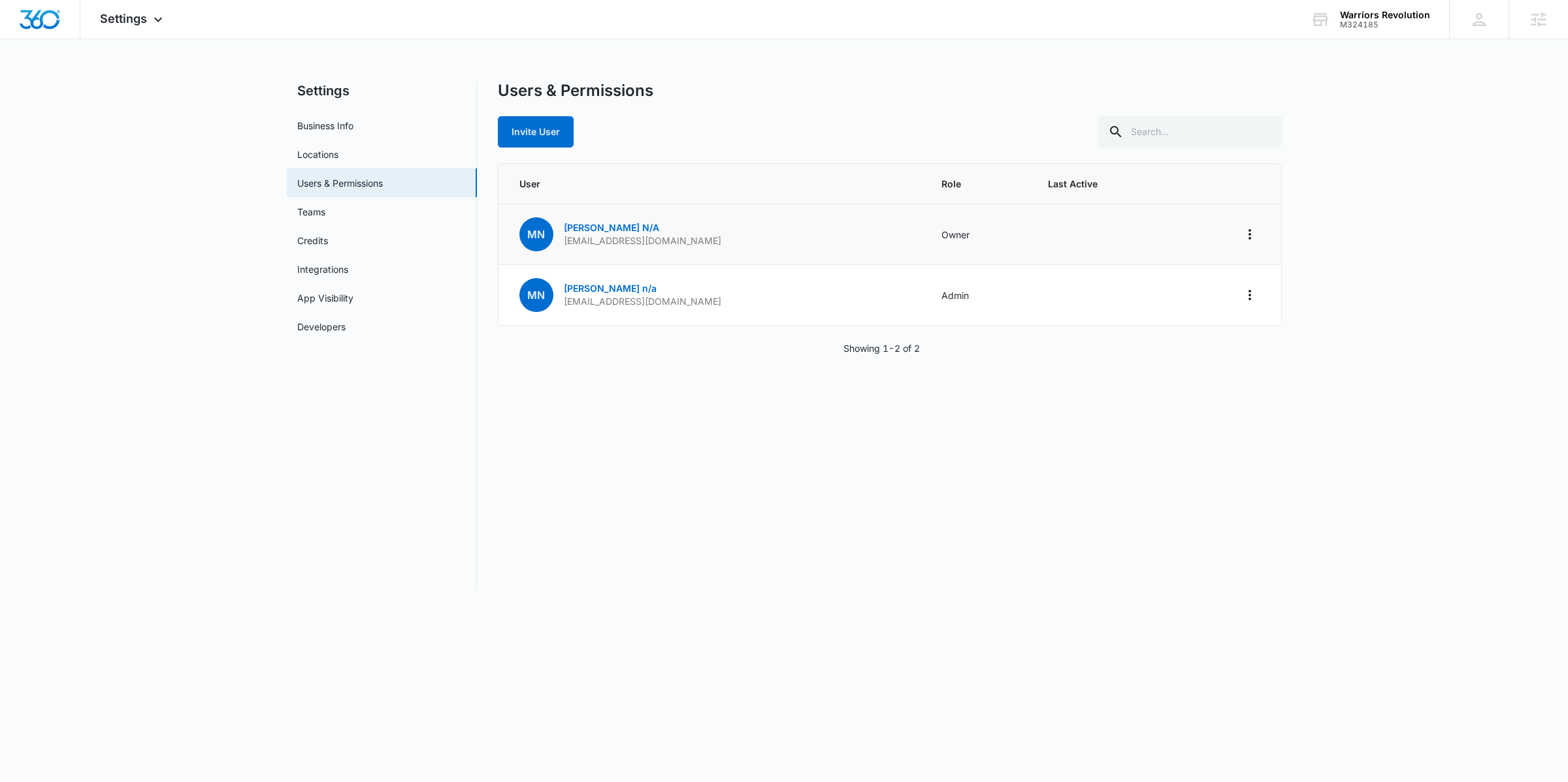
drag, startPoint x: 573, startPoint y: 242, endPoint x: 736, endPoint y: 255, distance: 163.5
click at [736, 255] on td "MN Mike N/A contact@warriorsrevolution.com" at bounding box center [712, 235] width 428 height 60
click at [1344, 25] on div "M324185" at bounding box center [1385, 25] width 90 height 9
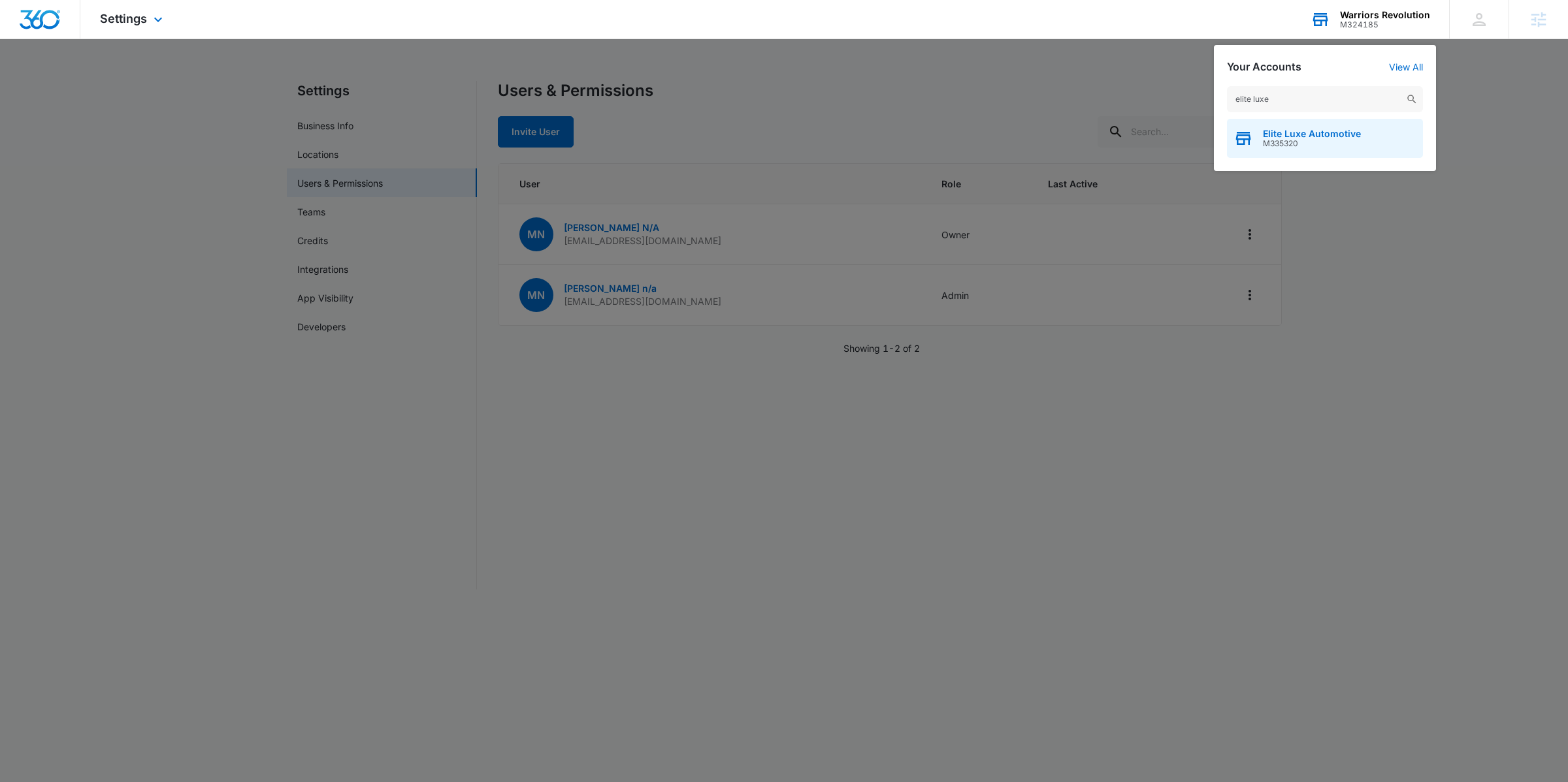
type input "elite luxe"
click at [1316, 139] on span "M335320" at bounding box center [1311, 144] width 98 height 9
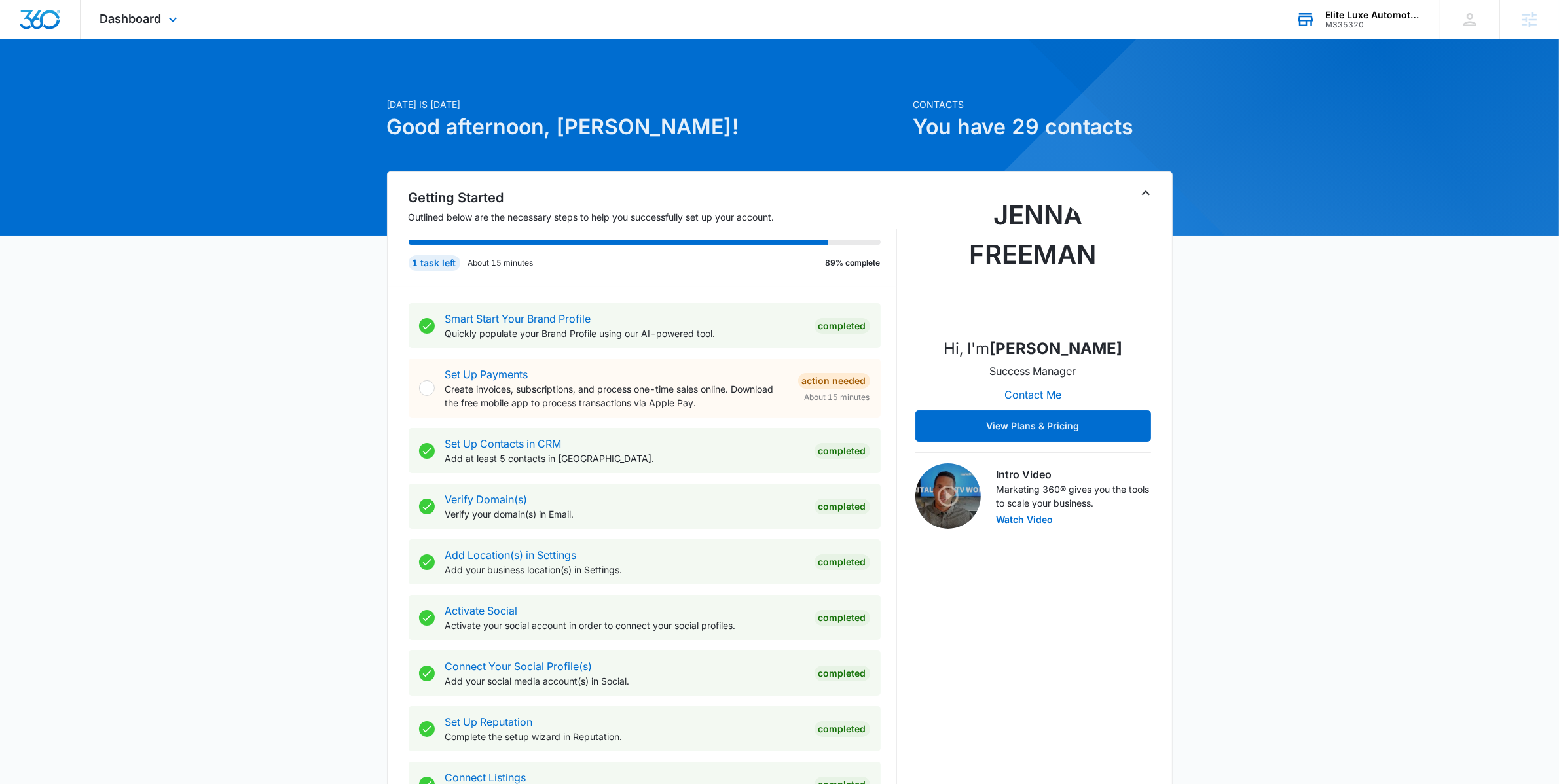
click at [163, 17] on div "Dashboard Apps Reputation Websites Forms CRM Email Social Shop Payments POS Con…" at bounding box center [140, 19] width 120 height 39
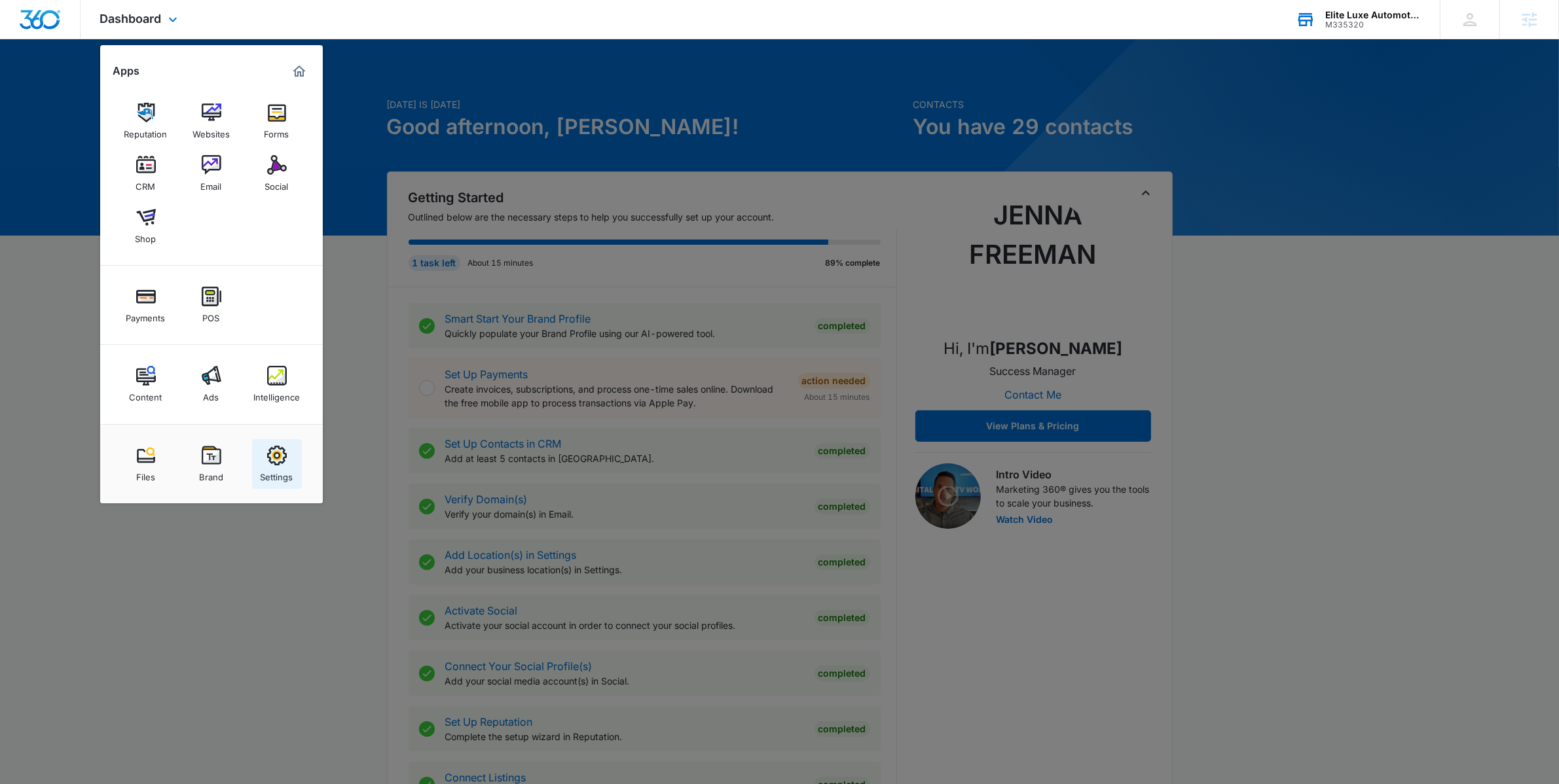
click at [258, 473] on link "Settings" at bounding box center [277, 464] width 50 height 50
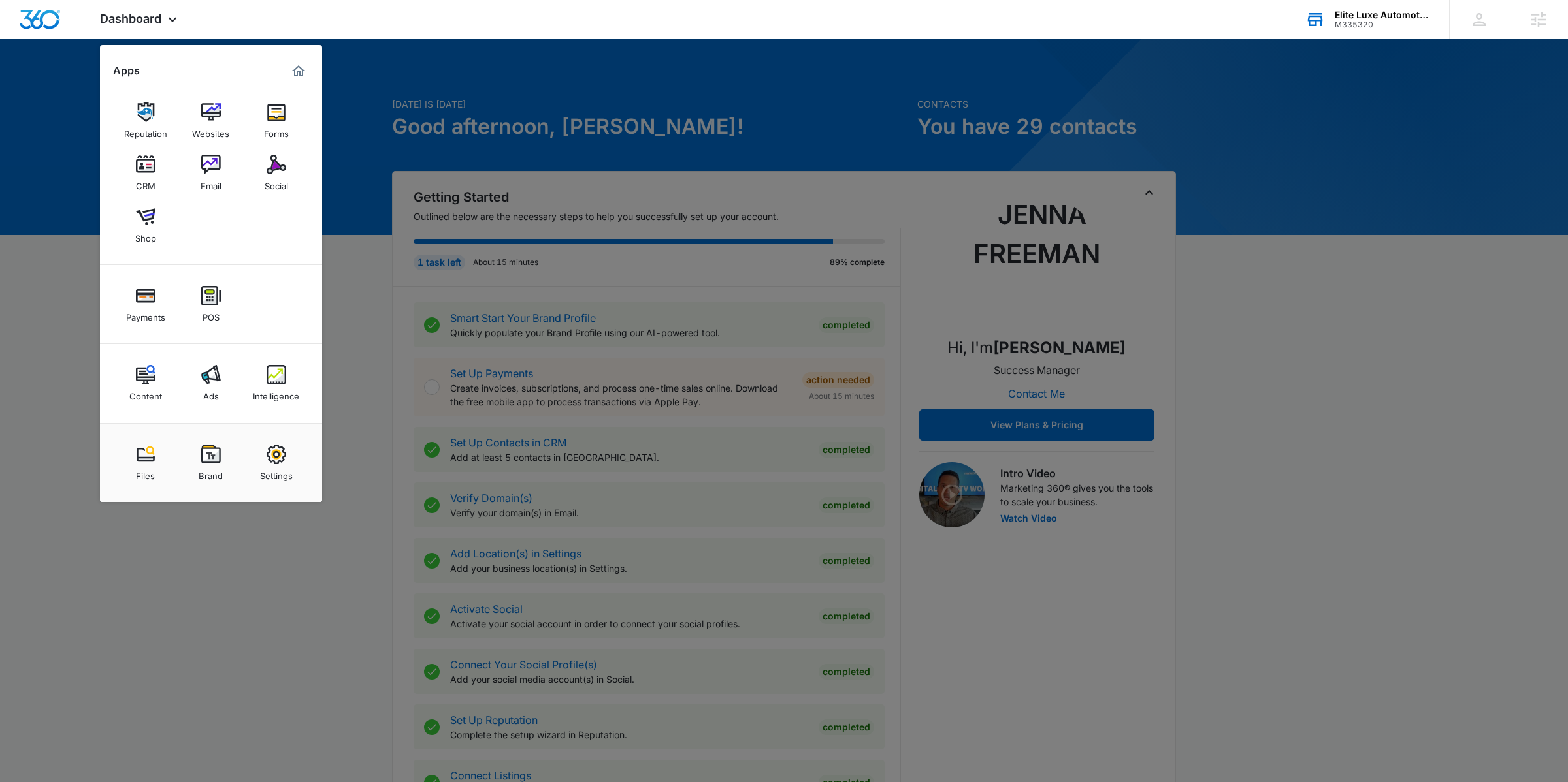
select select "33"
select select "US"
select select "America/Denver"
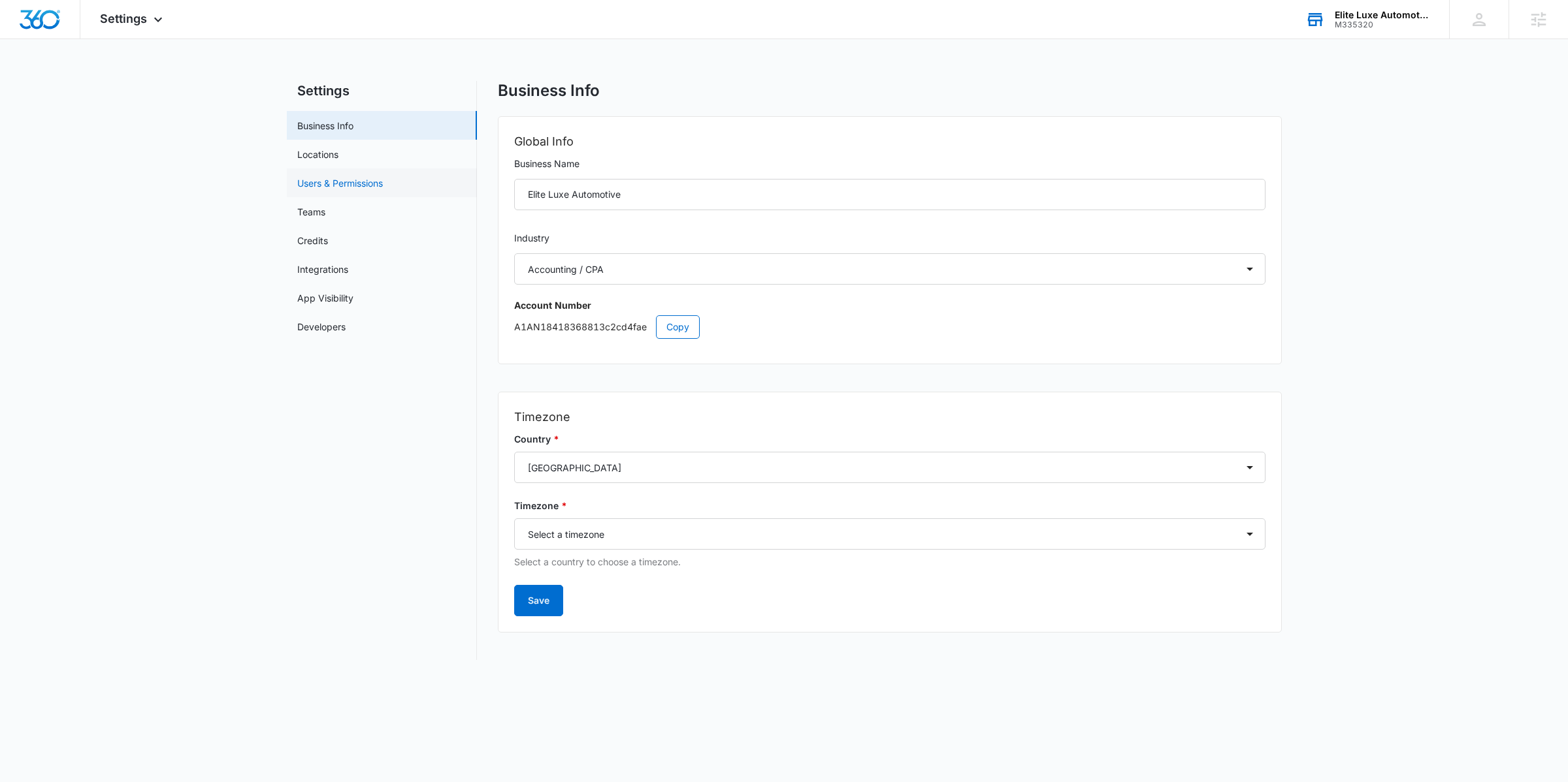
click at [348, 190] on link "Users & Permissions" at bounding box center [340, 183] width 86 height 13
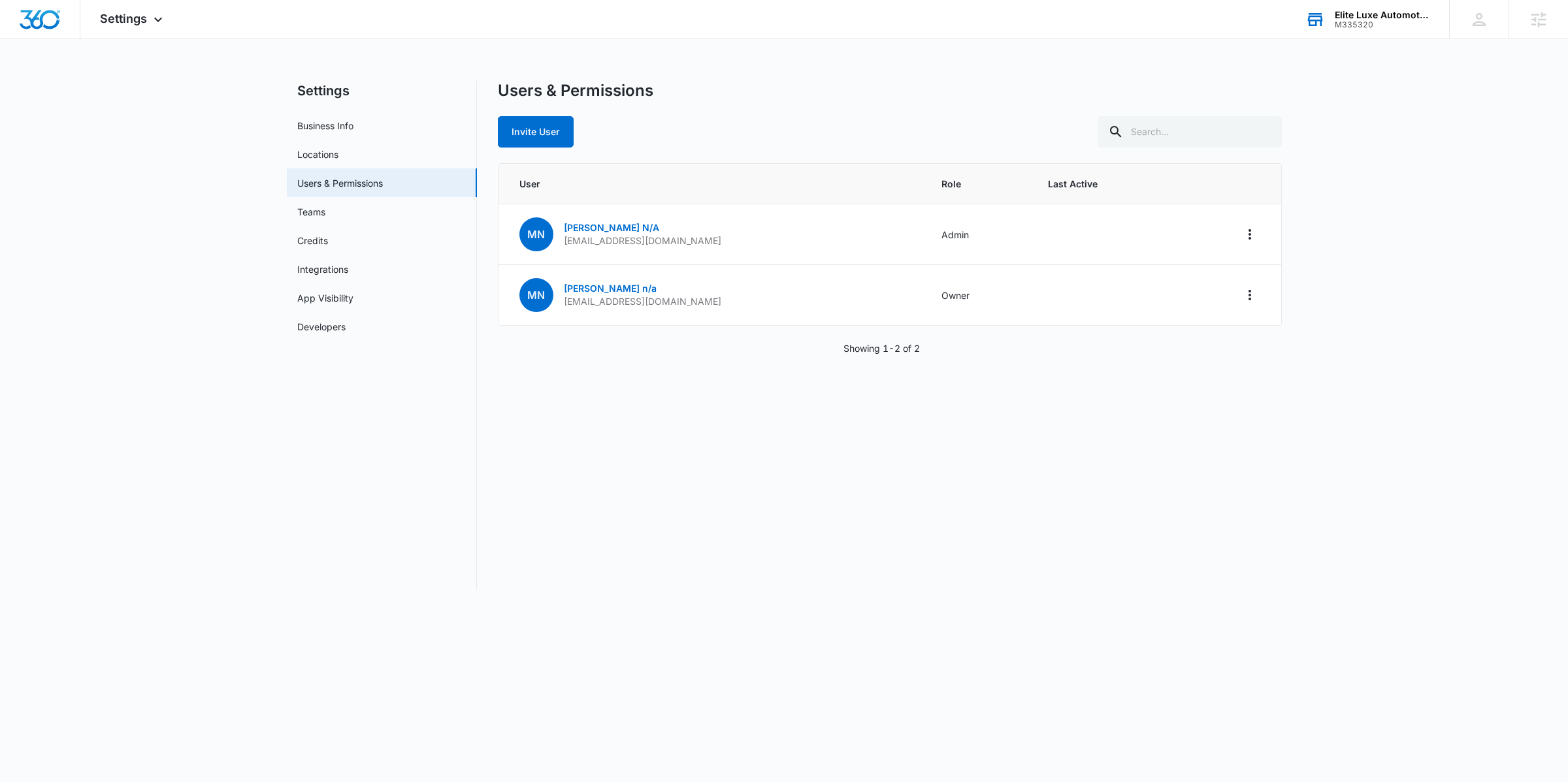
click at [167, 41] on div "Settings Apps Reputation Websites Forms CRM Email Social Shop Payments POS Cont…" at bounding box center [784, 303] width 1568 height 606
click at [161, 33] on div "Settings Apps Reputation Websites Forms CRM Email Social Shop Payments POS Cont…" at bounding box center [133, 19] width 105 height 38
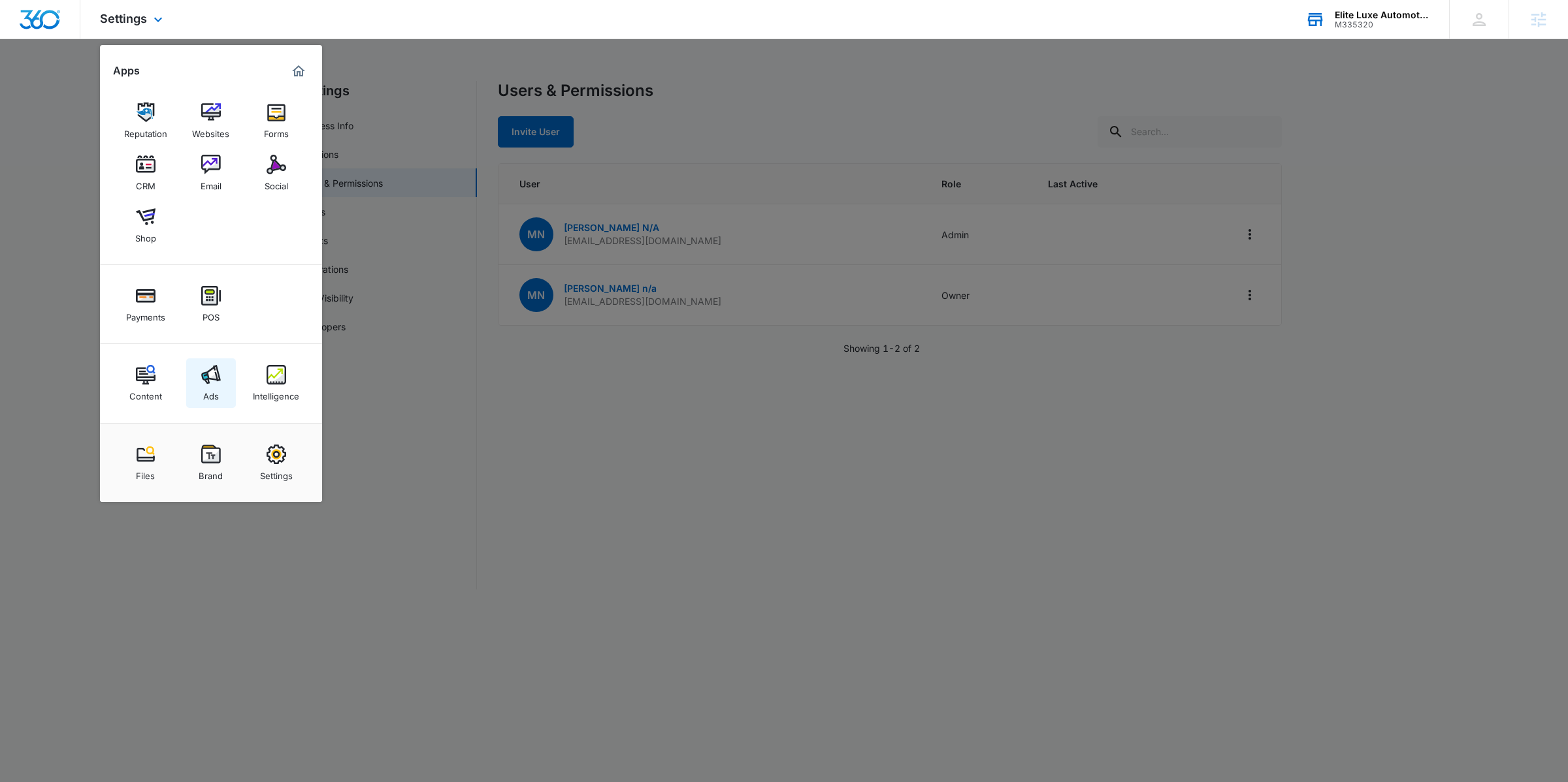
click at [196, 391] on link "Ads" at bounding box center [210, 383] width 49 height 49
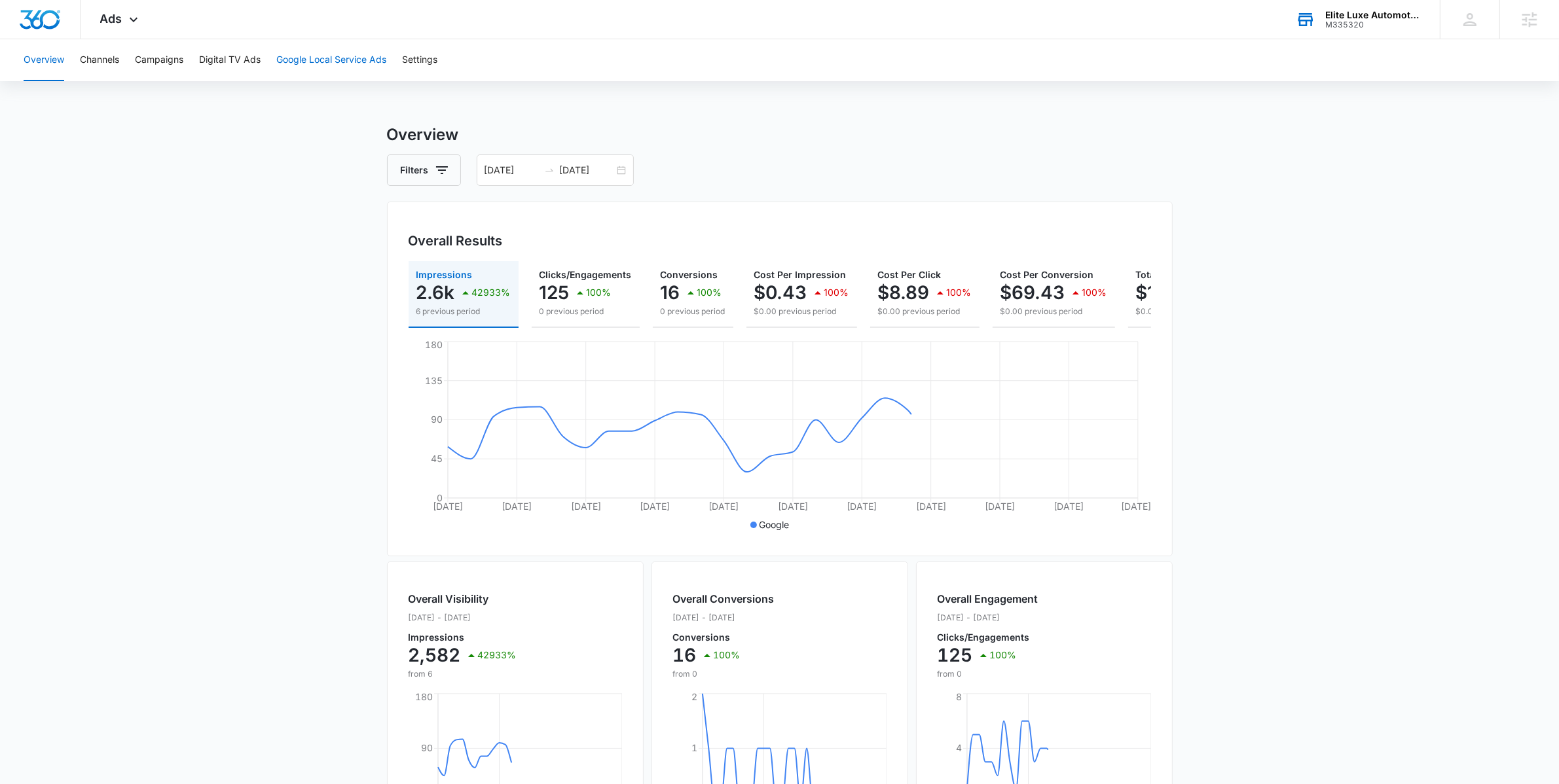
click at [337, 66] on button "Google Local Service Ads" at bounding box center [331, 60] width 110 height 42
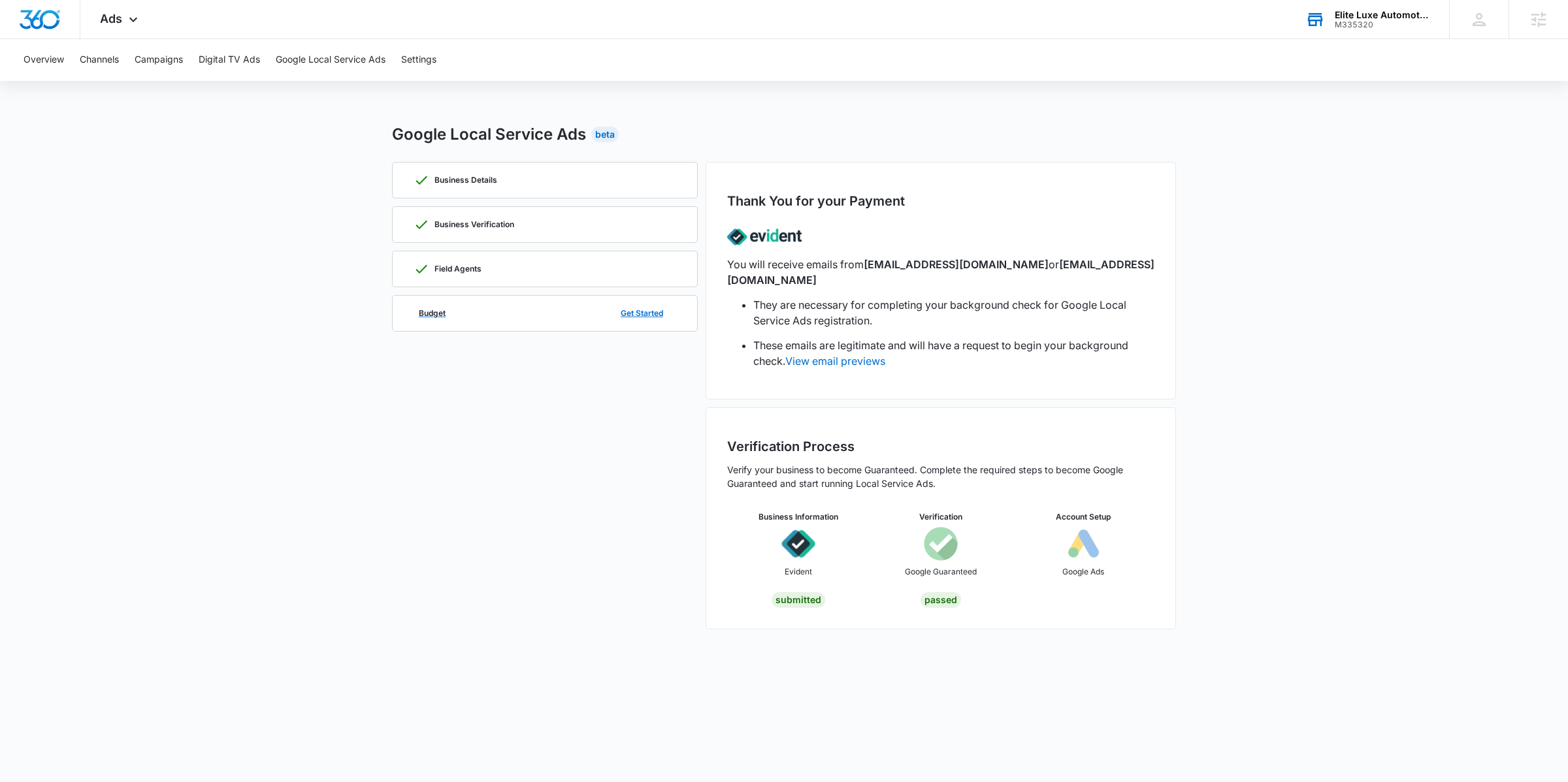
click at [490, 314] on div "Budget Get Started" at bounding box center [545, 313] width 263 height 35
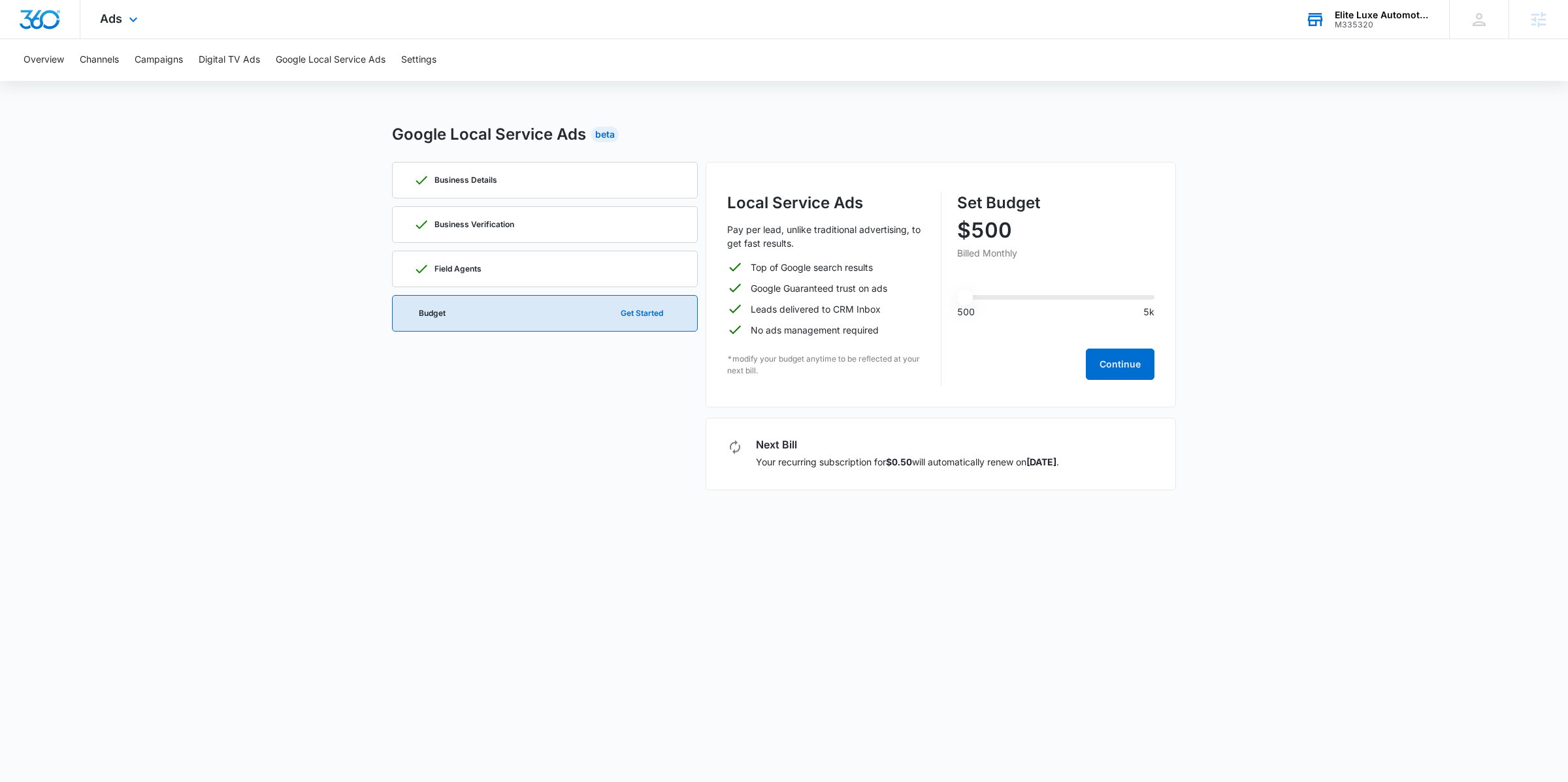
click at [143, 23] on div "Ads Apps Reputation Websites Forms CRM Email Social Shop Payments POS Content A…" at bounding box center [120, 19] width 80 height 38
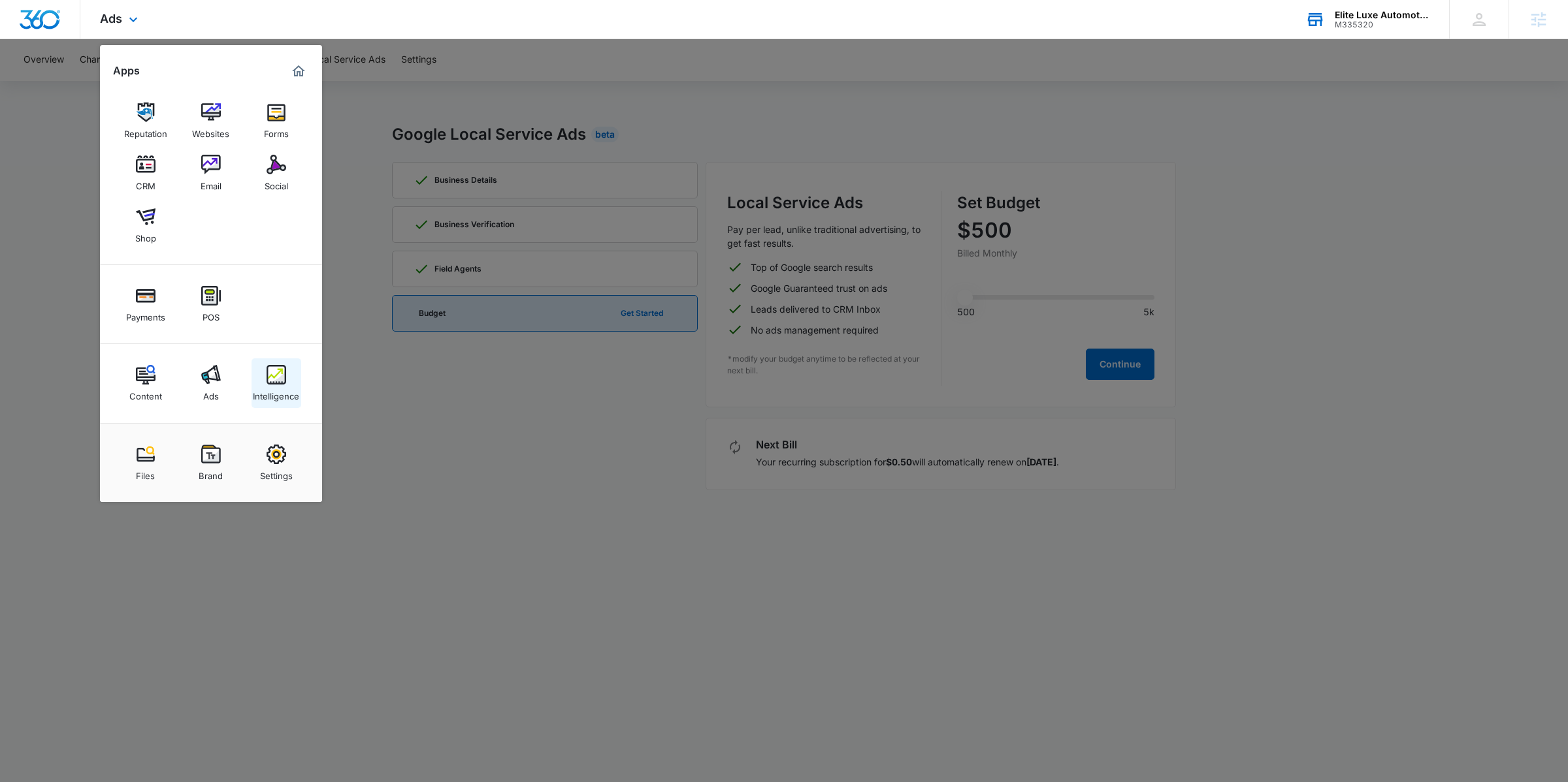
click at [290, 406] on link "Intelligence" at bounding box center [276, 383] width 49 height 49
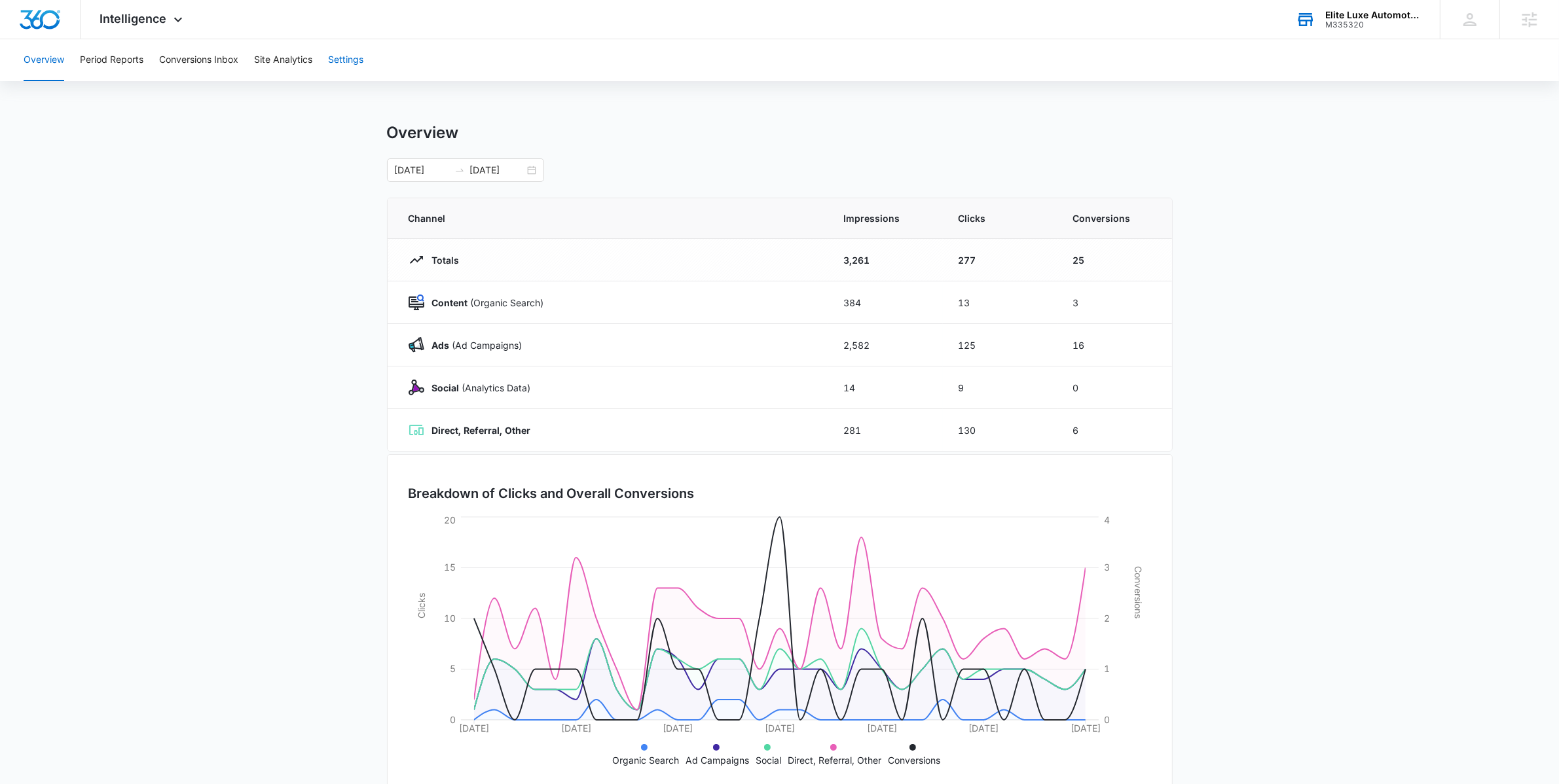
click at [349, 74] on button "Settings" at bounding box center [345, 60] width 35 height 42
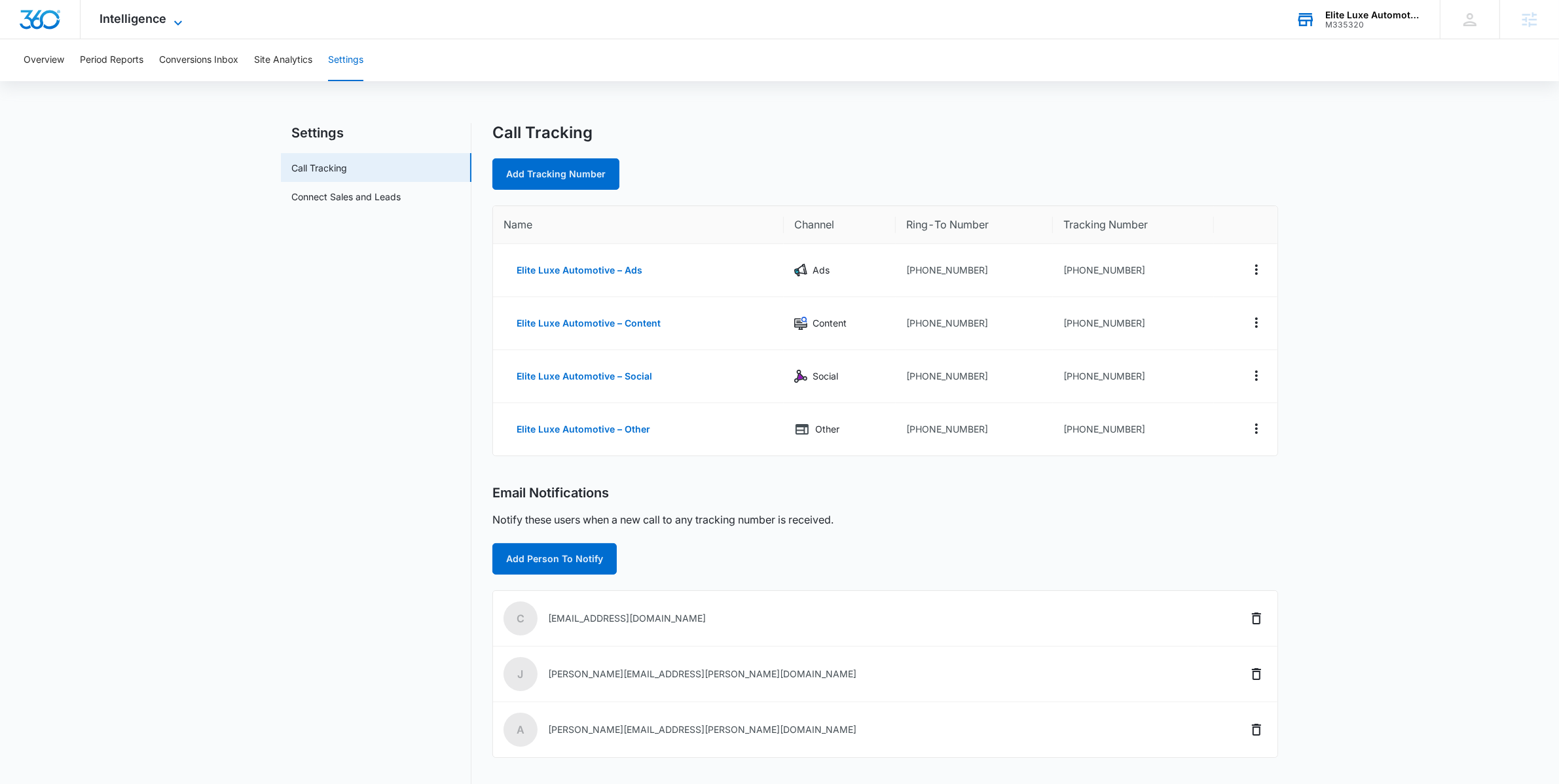
click at [128, 12] on span "Intelligence" at bounding box center [133, 18] width 67 height 13
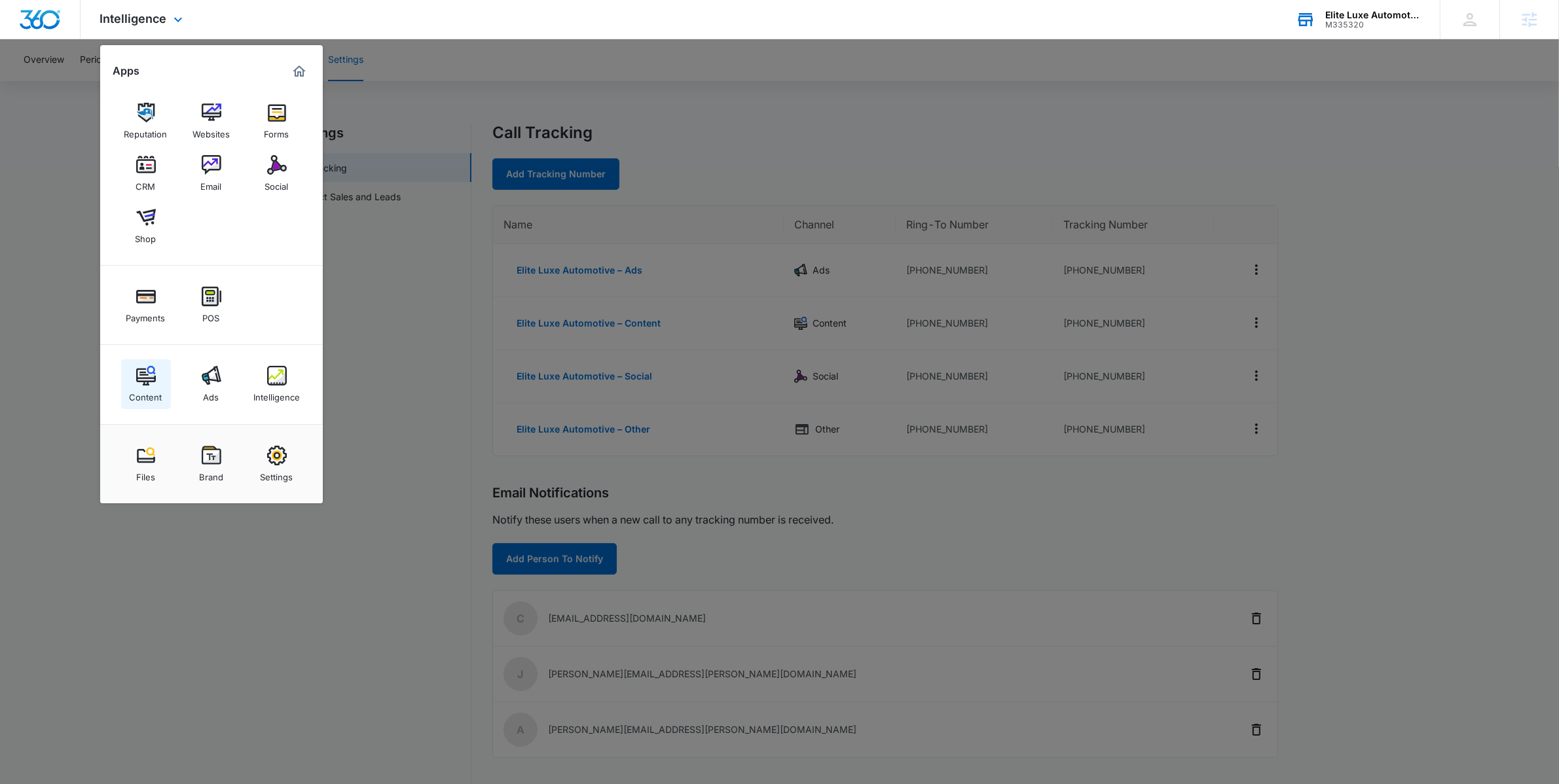
click at [163, 391] on link "Content" at bounding box center [146, 384] width 50 height 50
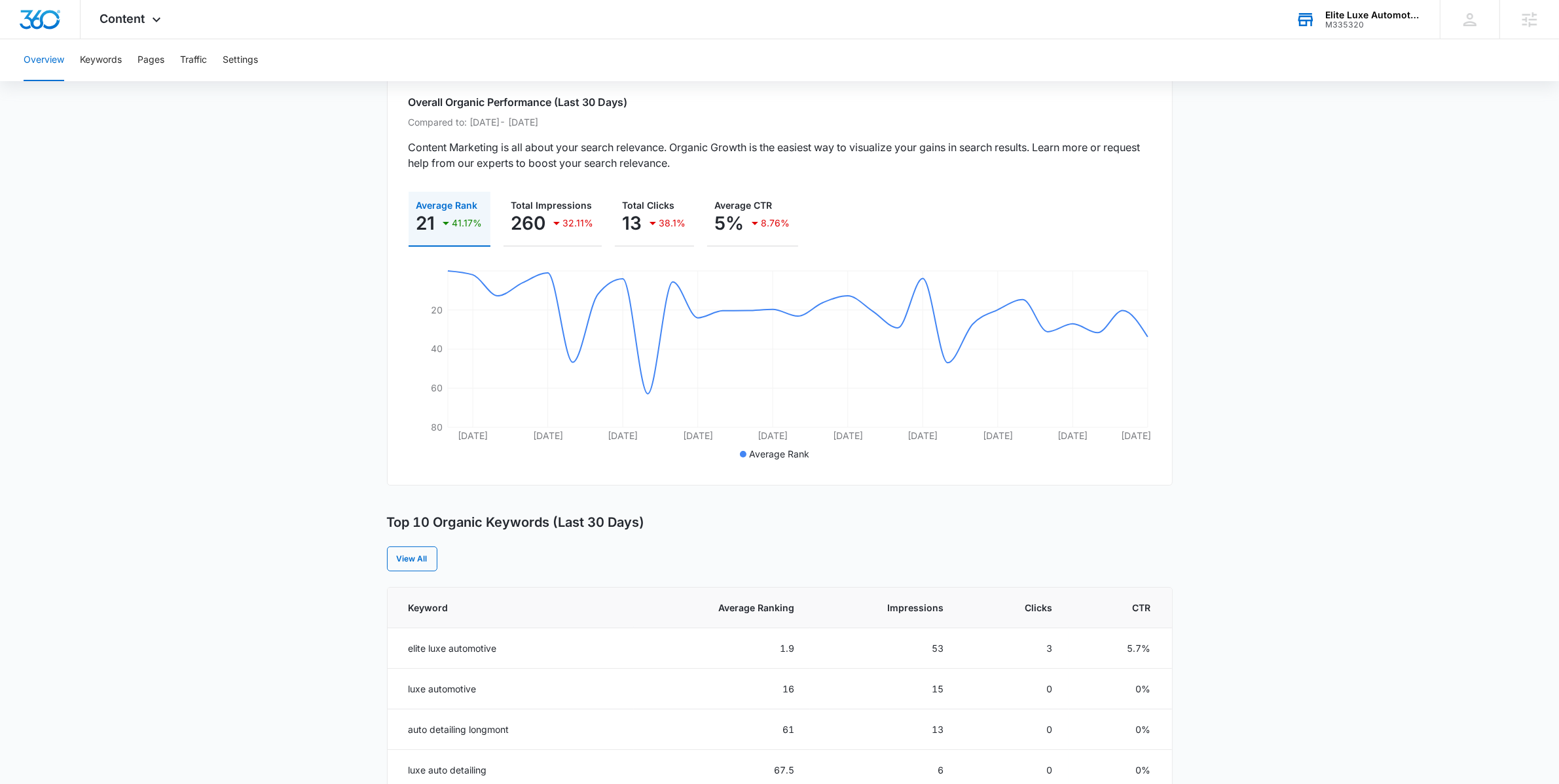
scroll to position [469, 0]
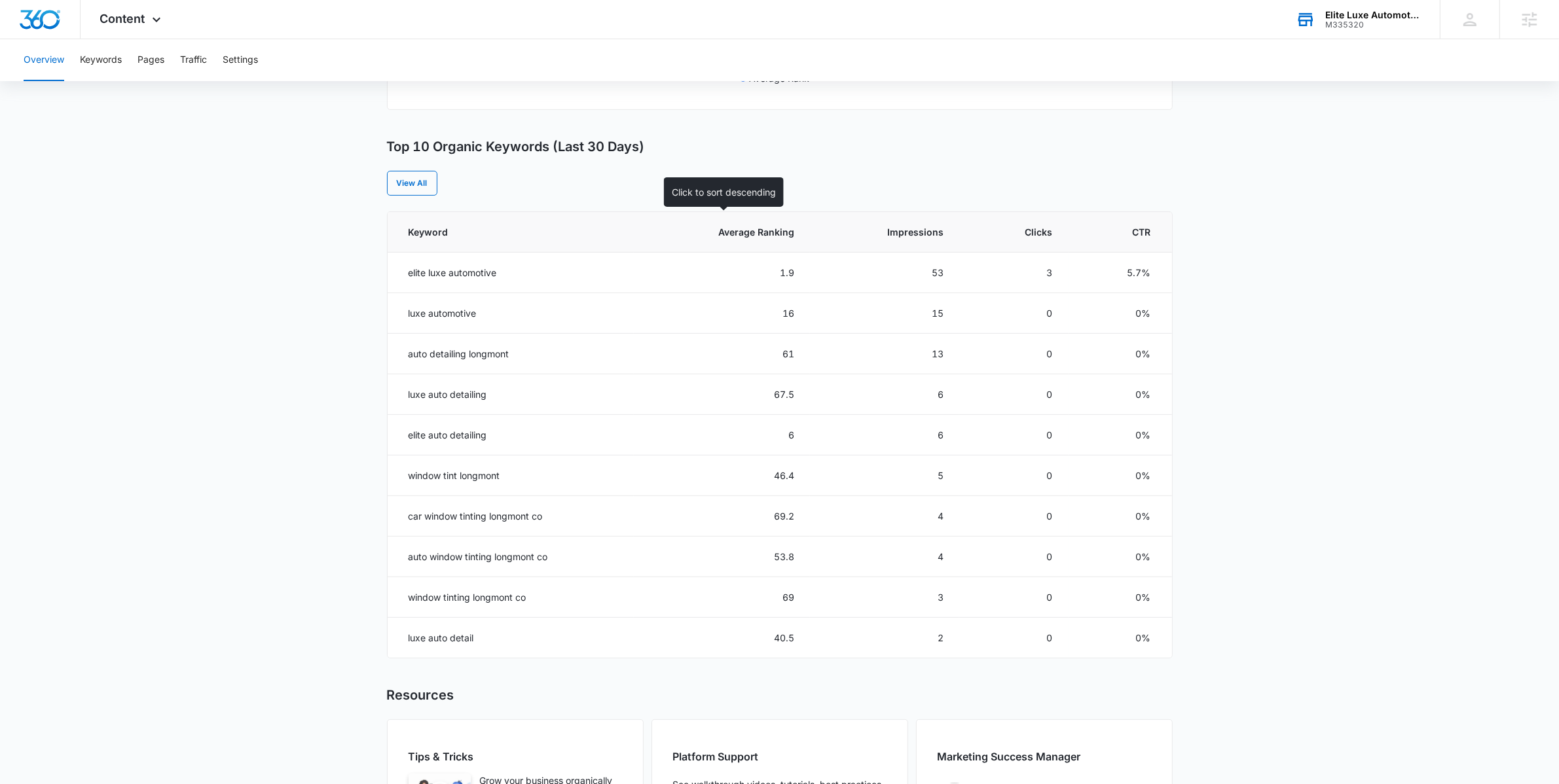
click at [796, 234] on th "Average Ranking" at bounding box center [722, 233] width 177 height 41
click at [236, 210] on main "Overview Overall Organic Performance (Last 30 Days) Compared to: Aug 15, 2025 -…" at bounding box center [780, 288] width 1559 height 1268
click at [1350, 29] on div "Elite Luxe Automotive M335320 Your Accounts View All" at bounding box center [1358, 19] width 164 height 39
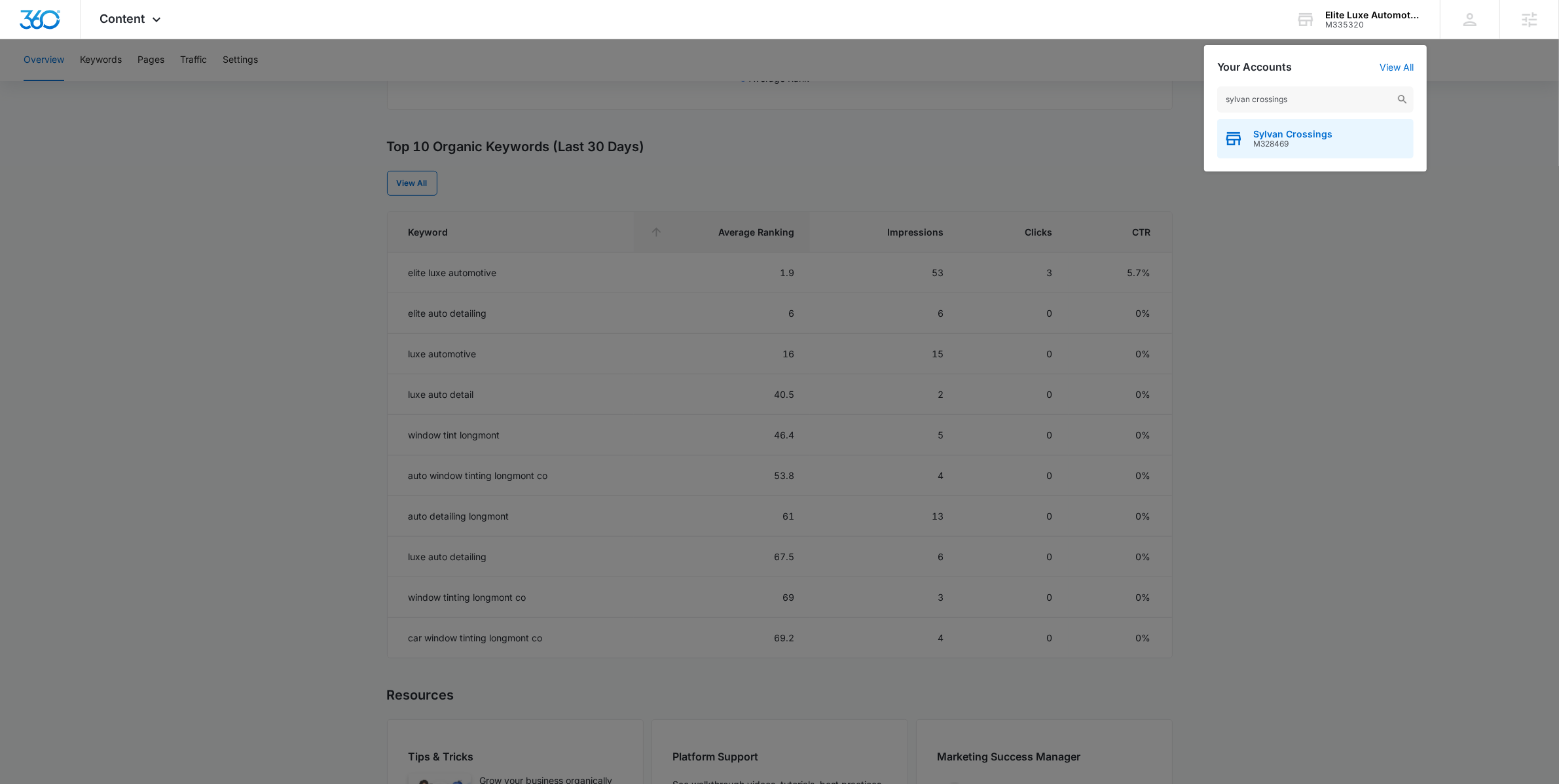
type input "sylvan crossings"
click at [1303, 139] on span "M328469" at bounding box center [1293, 144] width 79 height 9
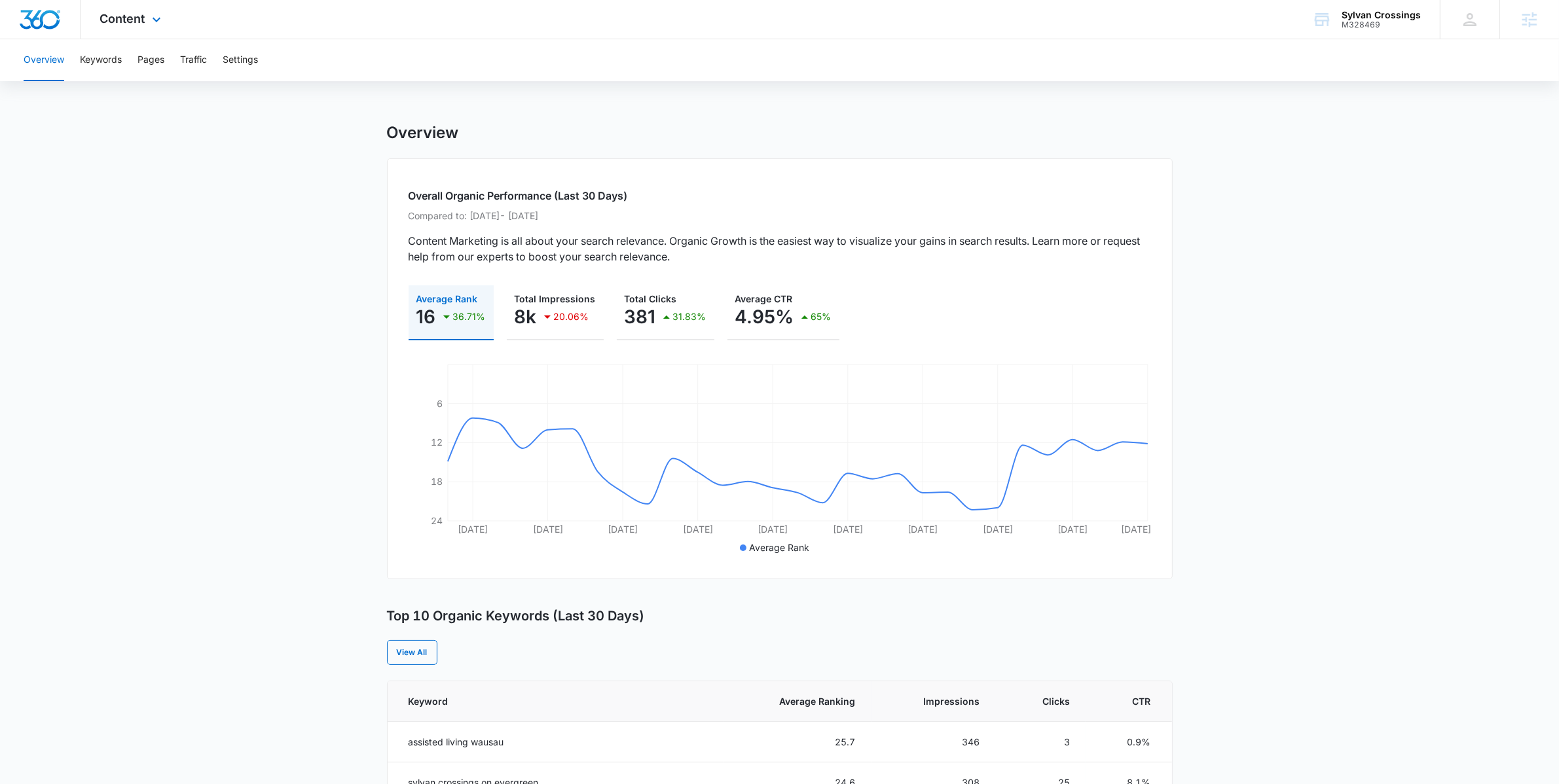
click at [166, 13] on div "Content Apps Reputation Websites Forms CRM Email Social Payments POS Content Ad…" at bounding box center [132, 19] width 104 height 39
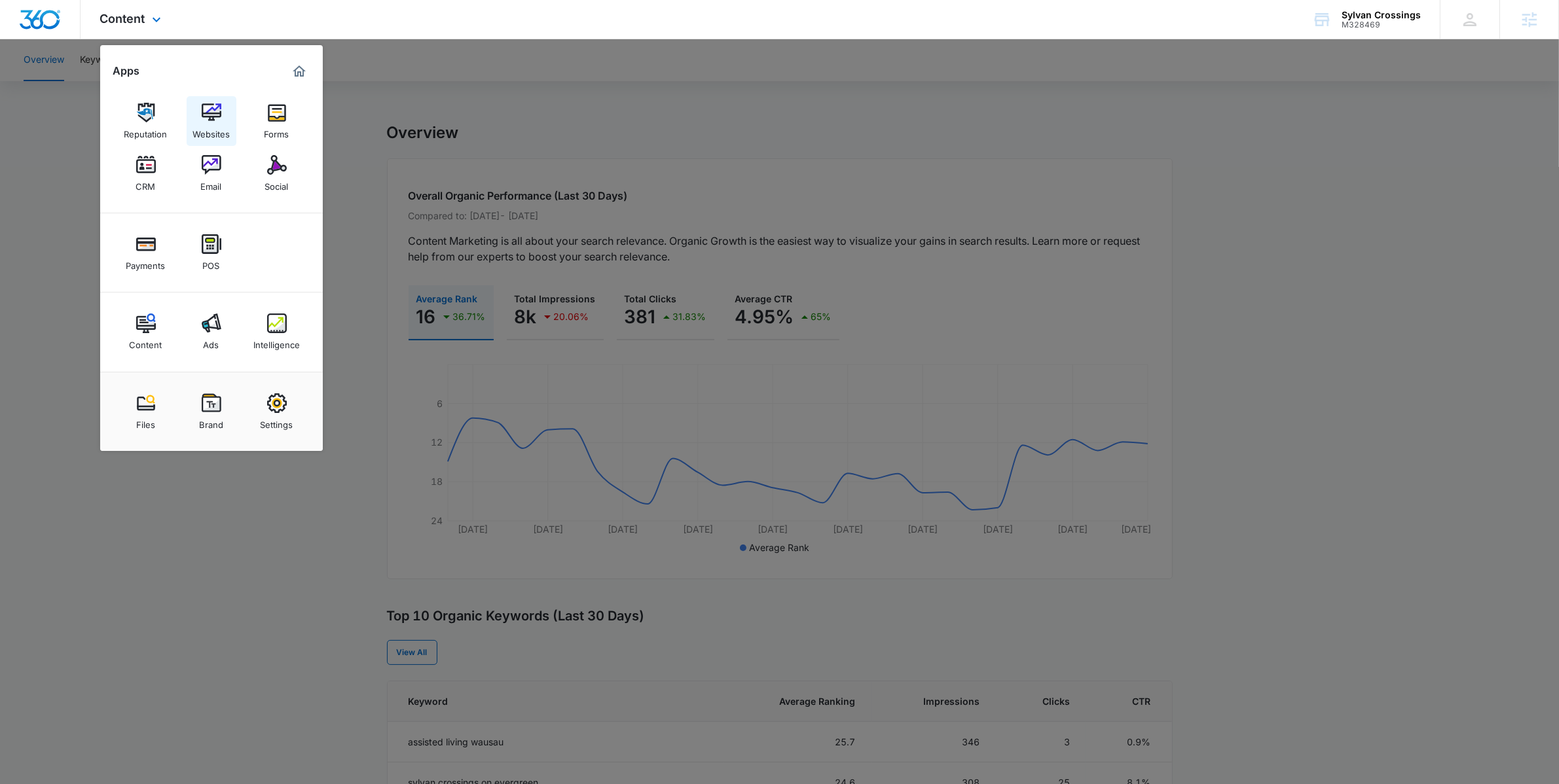
click at [209, 116] on img at bounding box center [211, 112] width 20 height 20
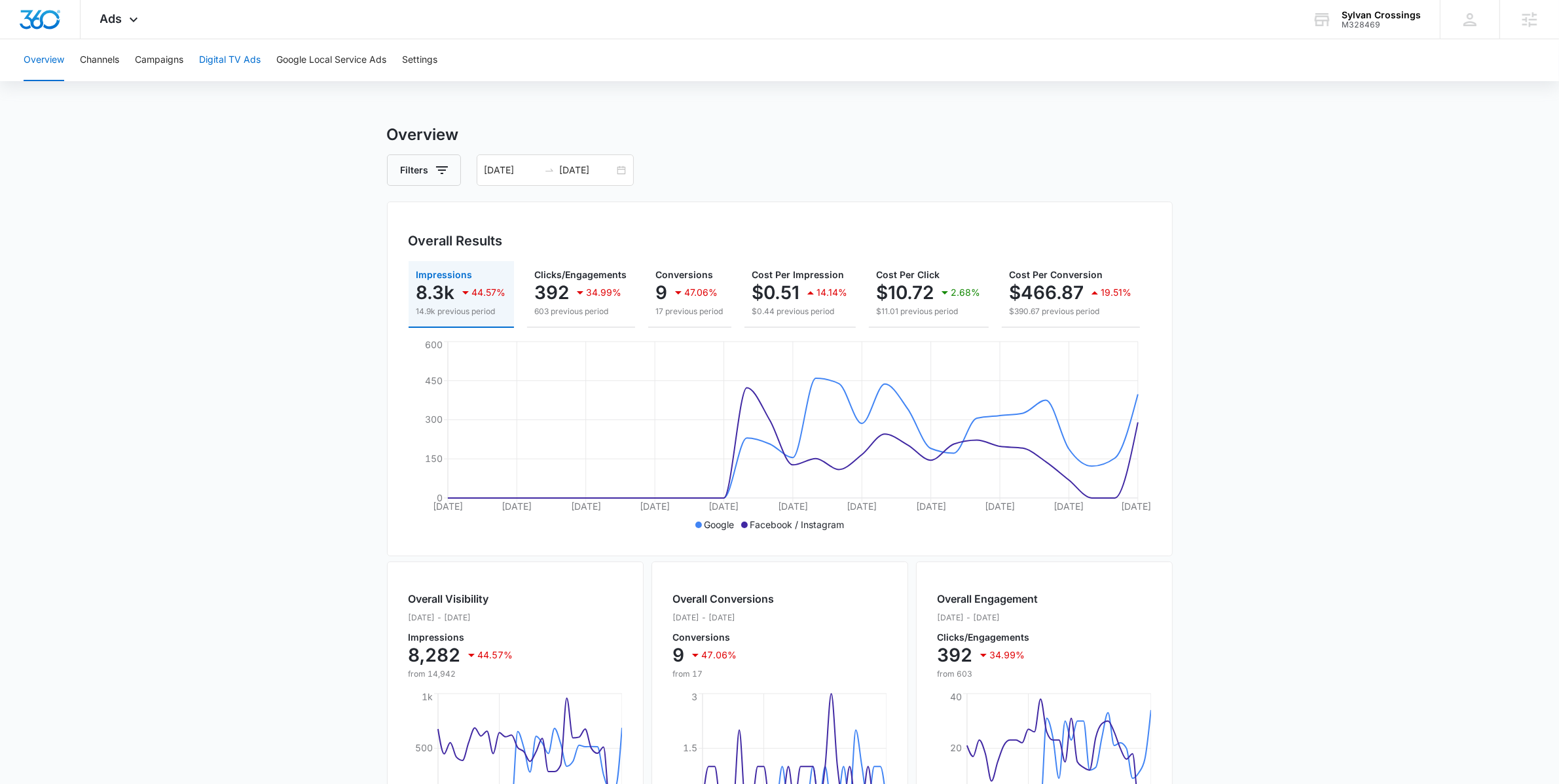
click at [242, 61] on button "Digital TV Ads" at bounding box center [230, 60] width 61 height 42
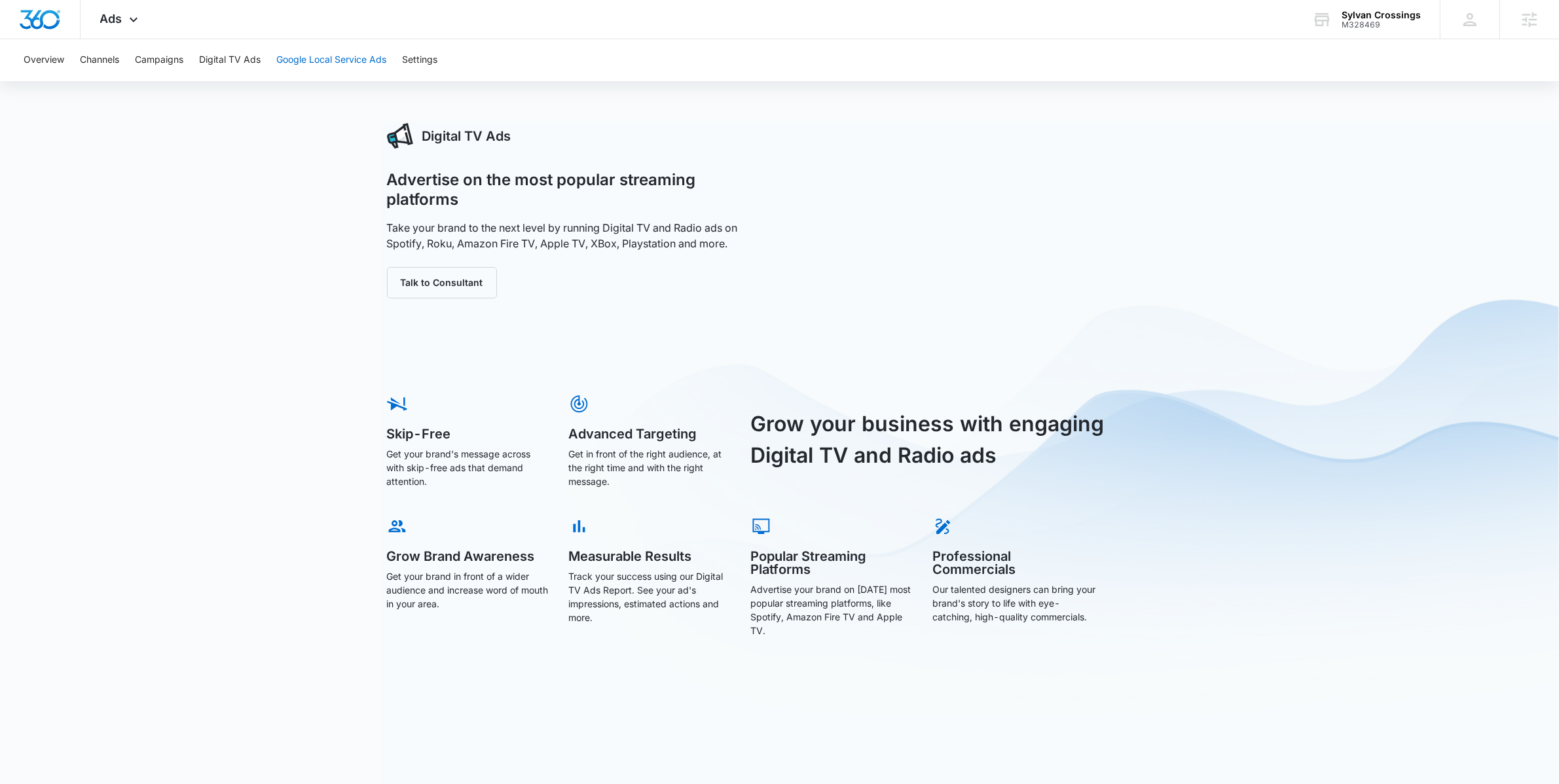
click at [366, 72] on button "Google Local Service Ads" at bounding box center [331, 60] width 110 height 42
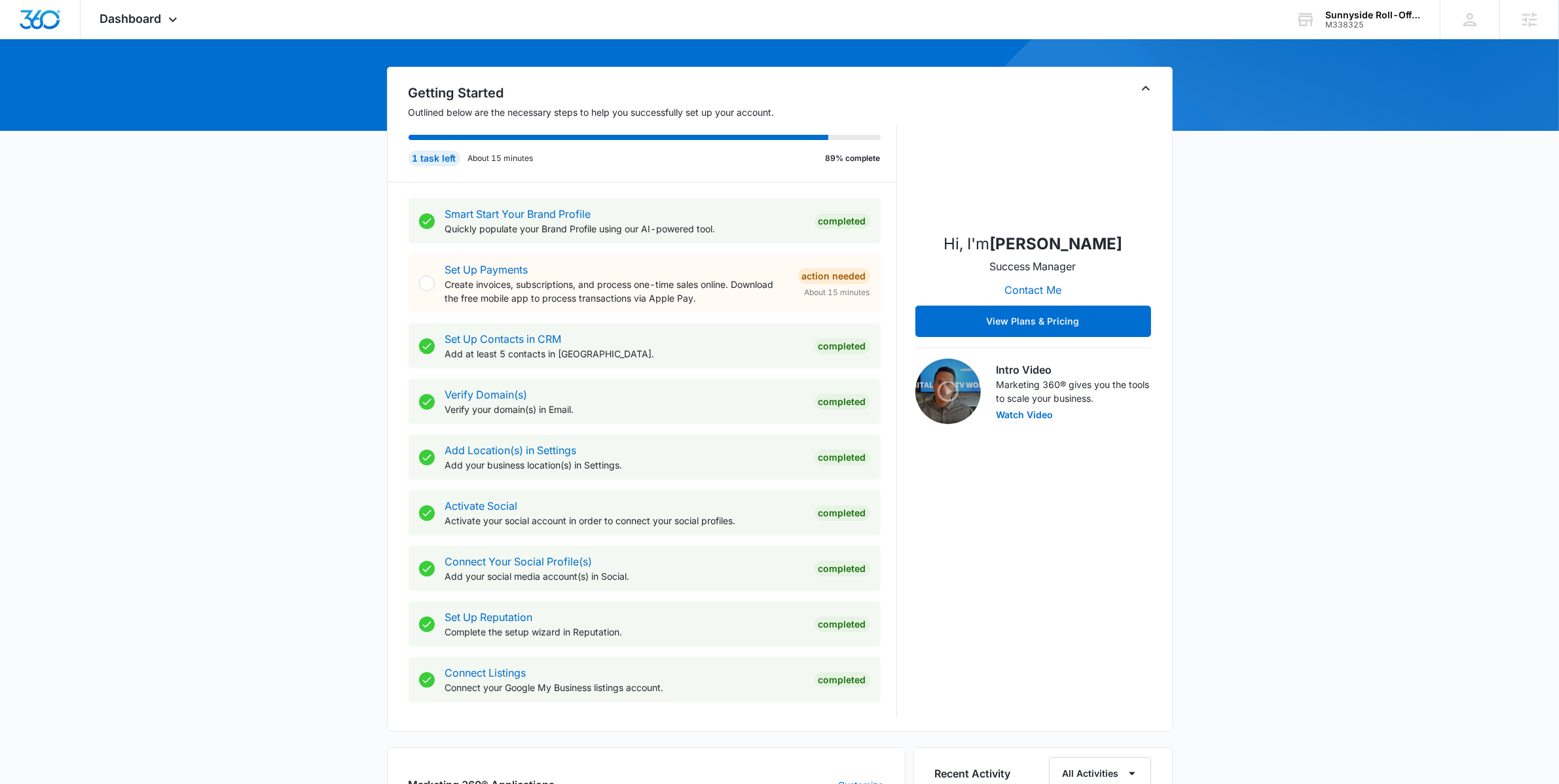
scroll to position [469, 0]
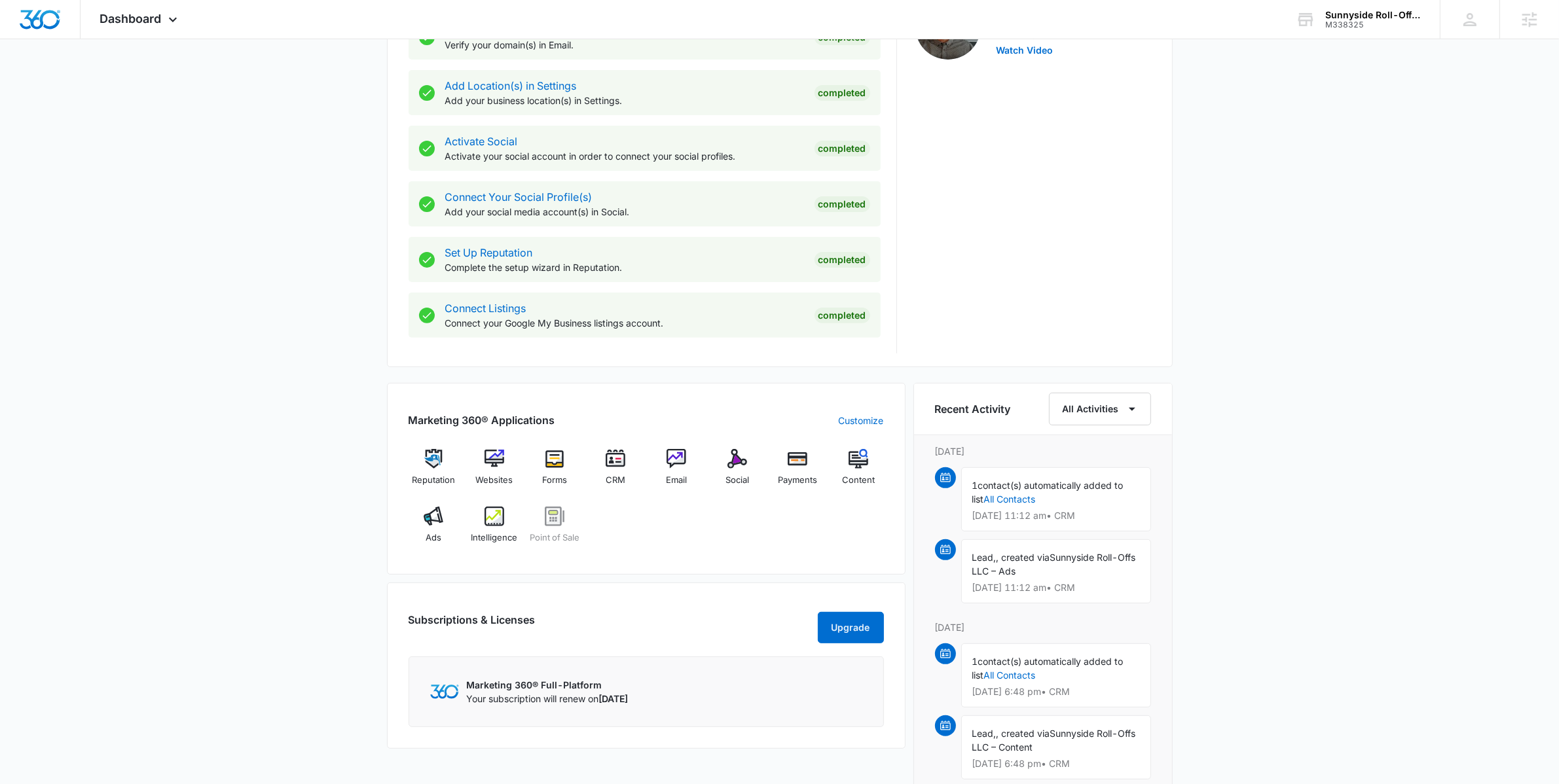
click at [466, 519] on div "Reputation Websites Forms CRM Email Social Payments Content Ads Intelligence Po…" at bounding box center [647, 501] width 475 height 104
click at [482, 517] on div "Intelligence" at bounding box center [494, 530] width 50 height 47
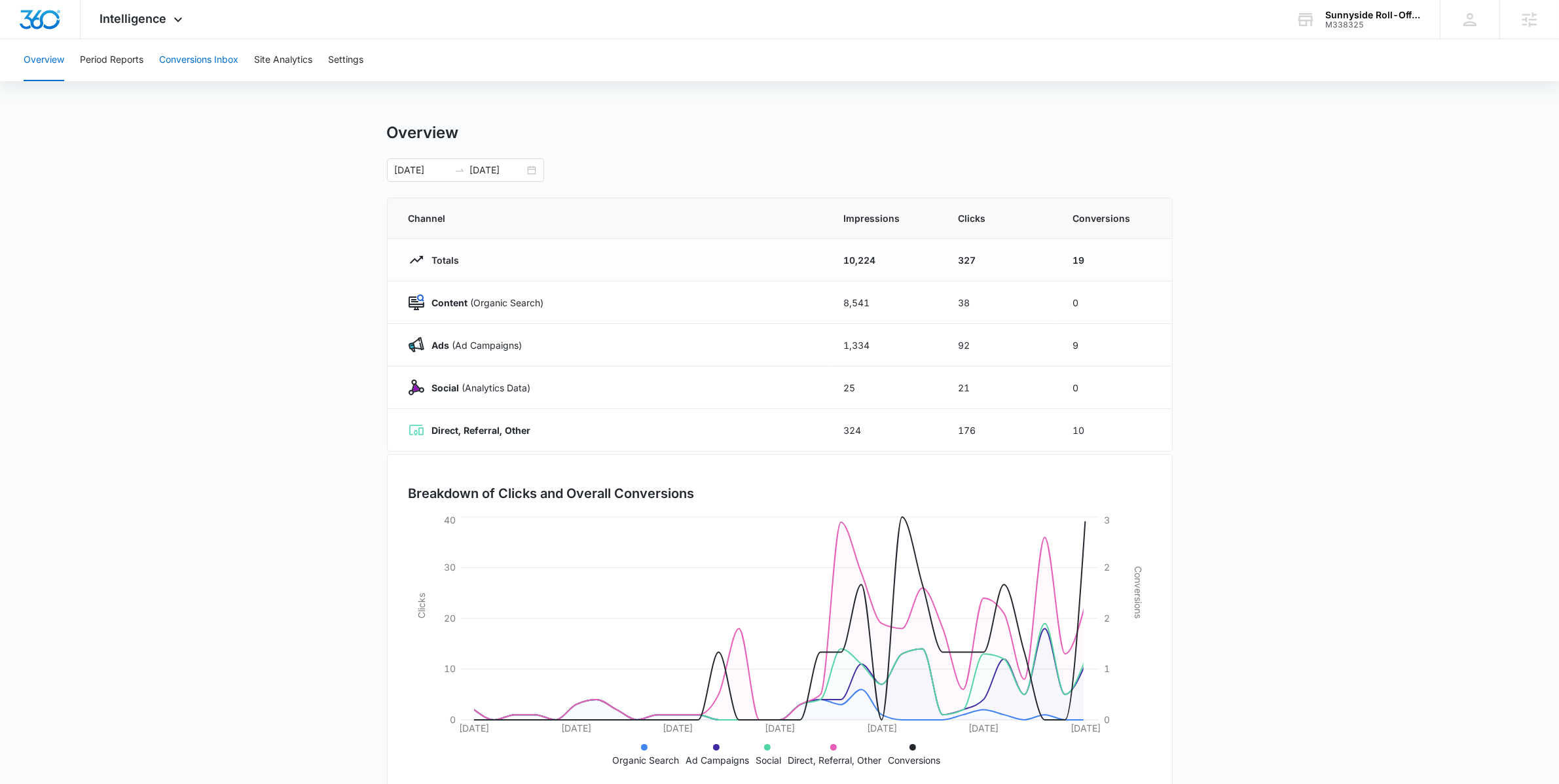
click at [178, 62] on button "Conversions Inbox" at bounding box center [198, 60] width 79 height 42
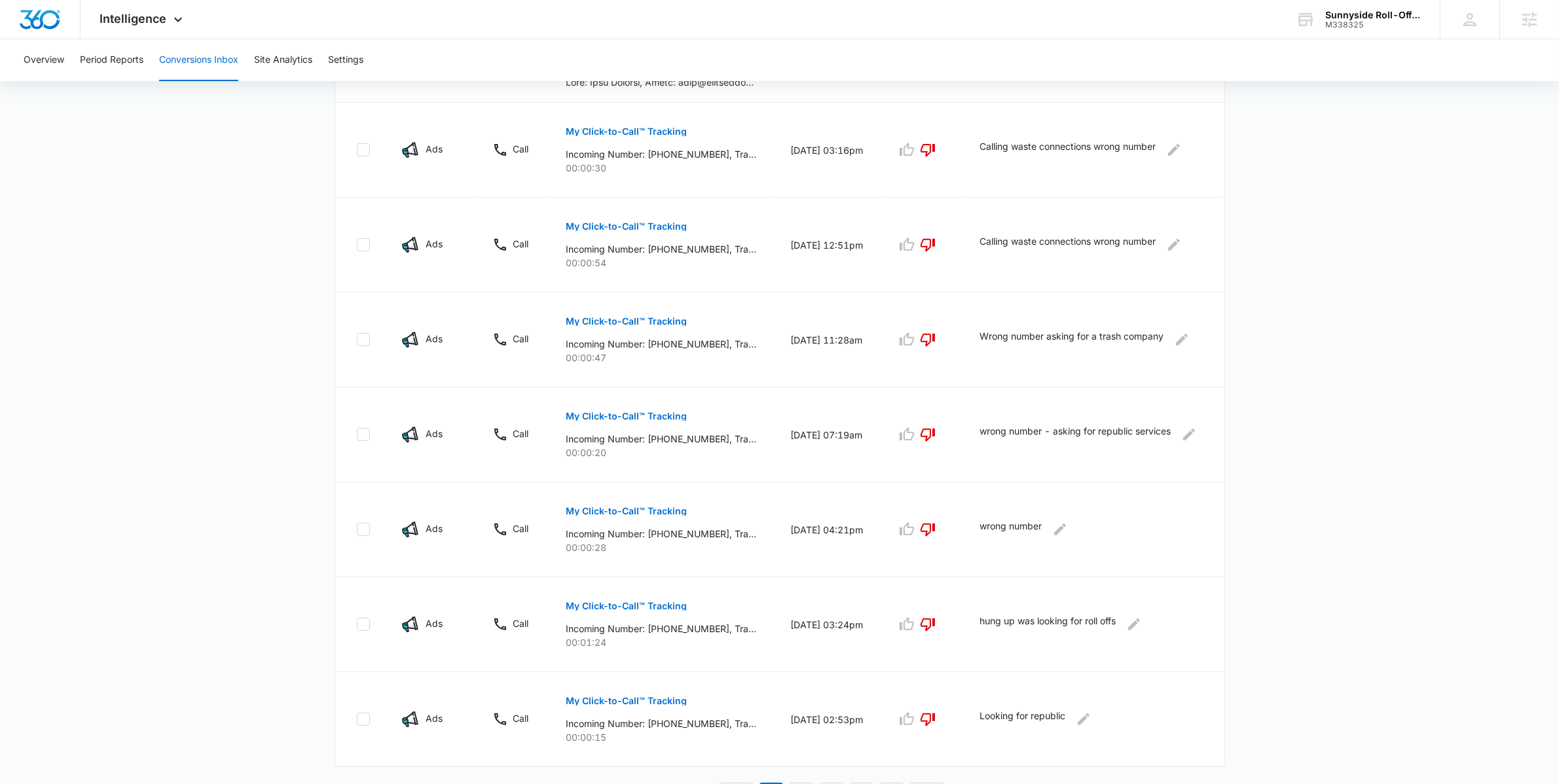
scroll to position [596, 0]
